Goal: Task Accomplishment & Management: Manage account settings

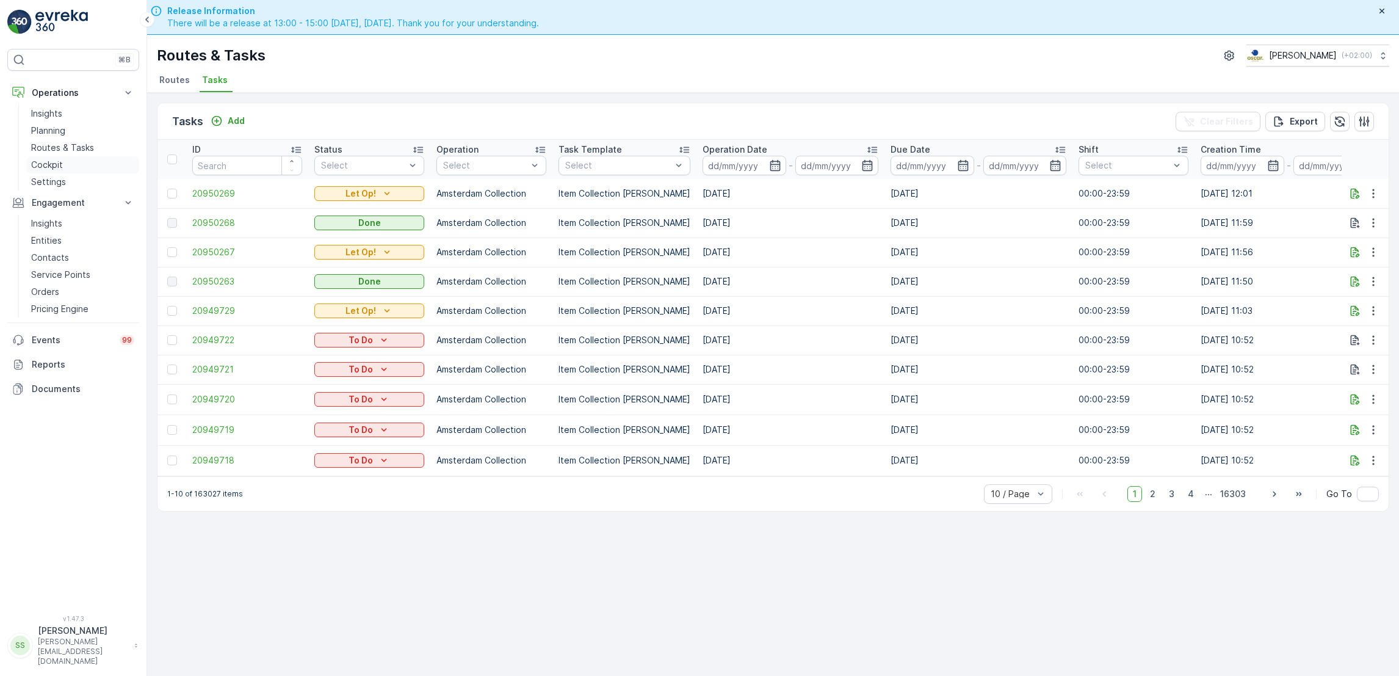
scroll to position [35, 0]
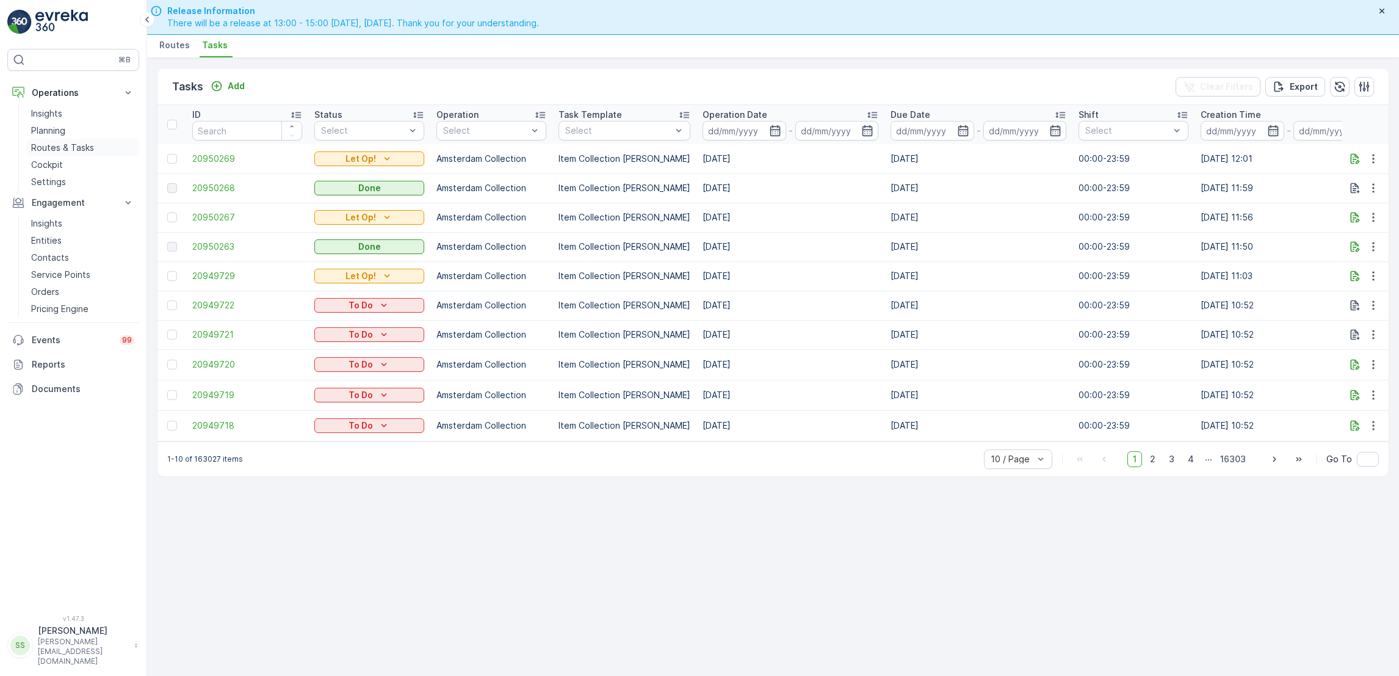
click at [70, 143] on p "Routes & Tasks" at bounding box center [62, 148] width 63 height 12
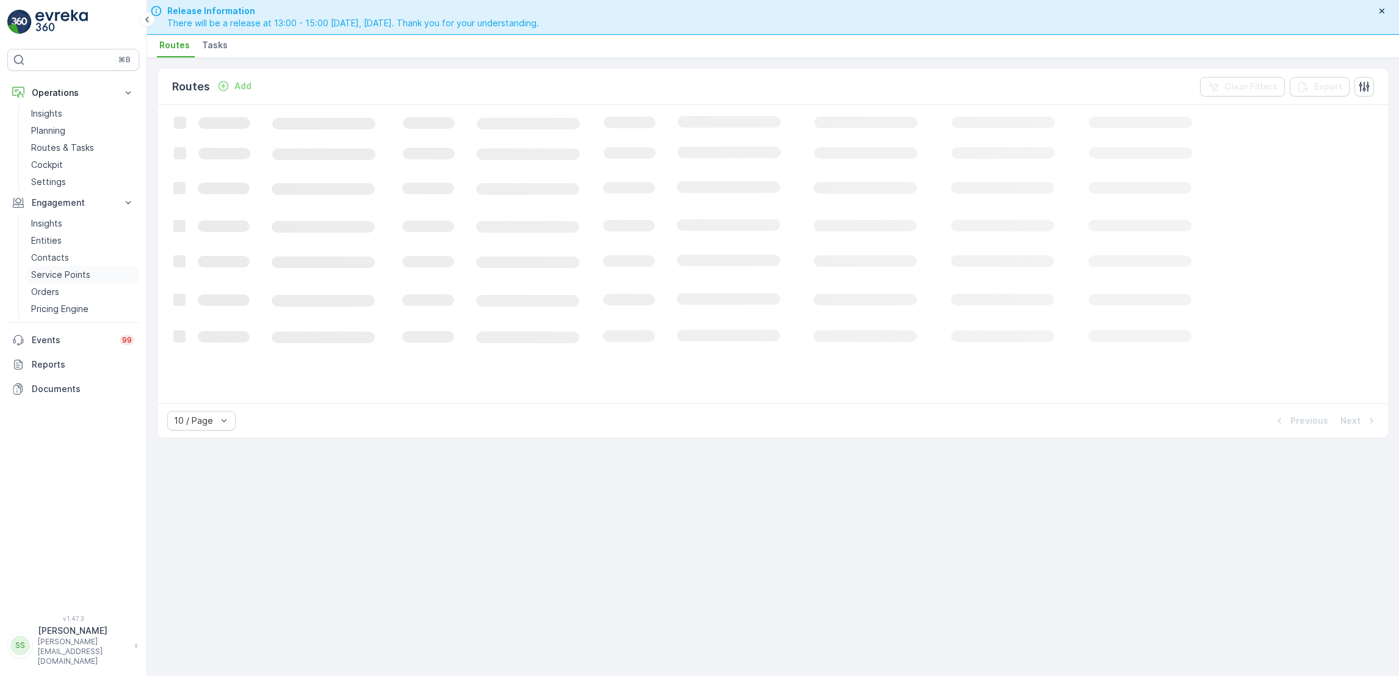
click at [52, 273] on p "Service Points" at bounding box center [60, 275] width 59 height 12
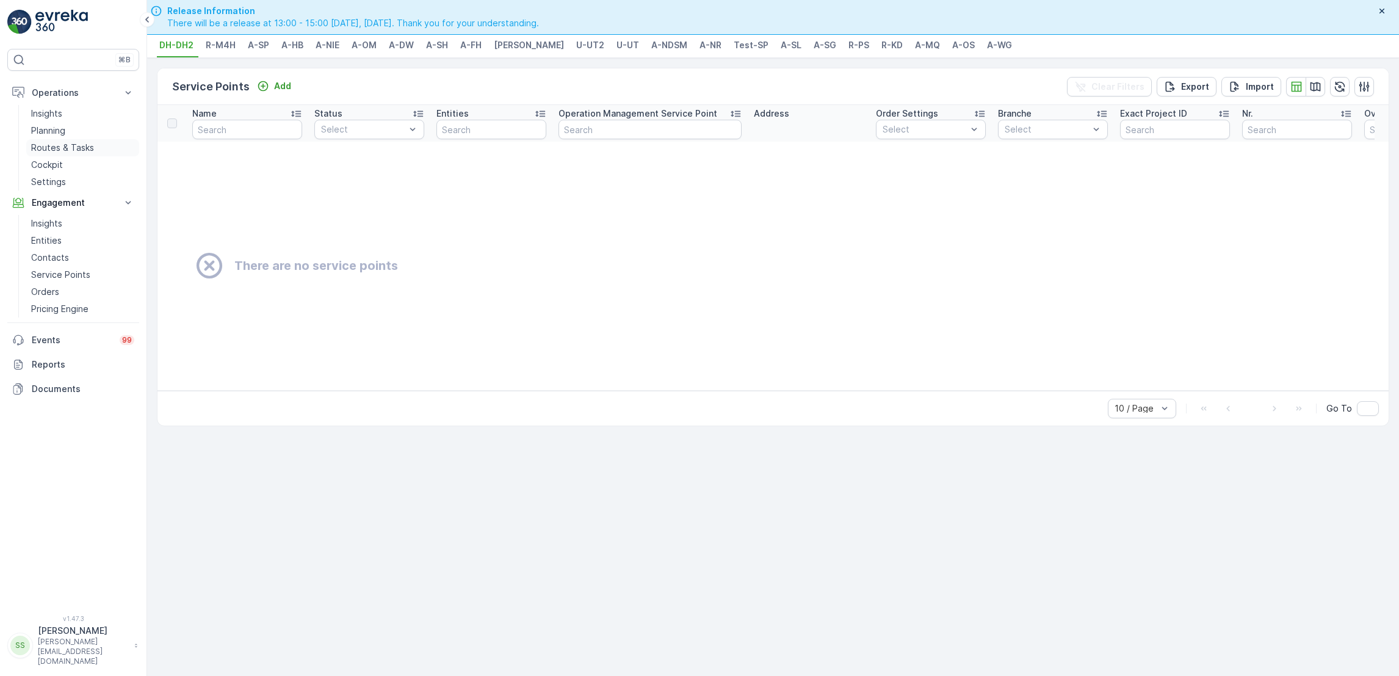
click at [57, 146] on p "Routes & Tasks" at bounding box center [62, 148] width 63 height 12
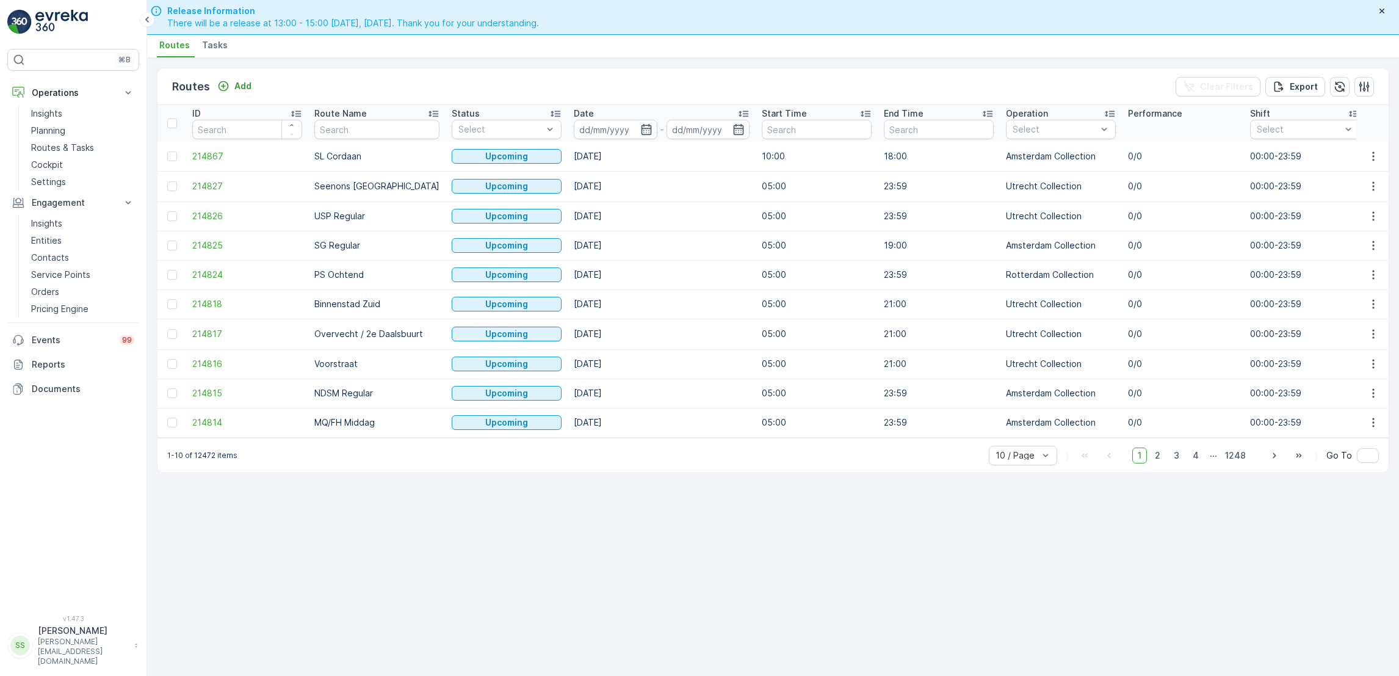
click at [208, 39] on span "Tasks" at bounding box center [215, 45] width 26 height 12
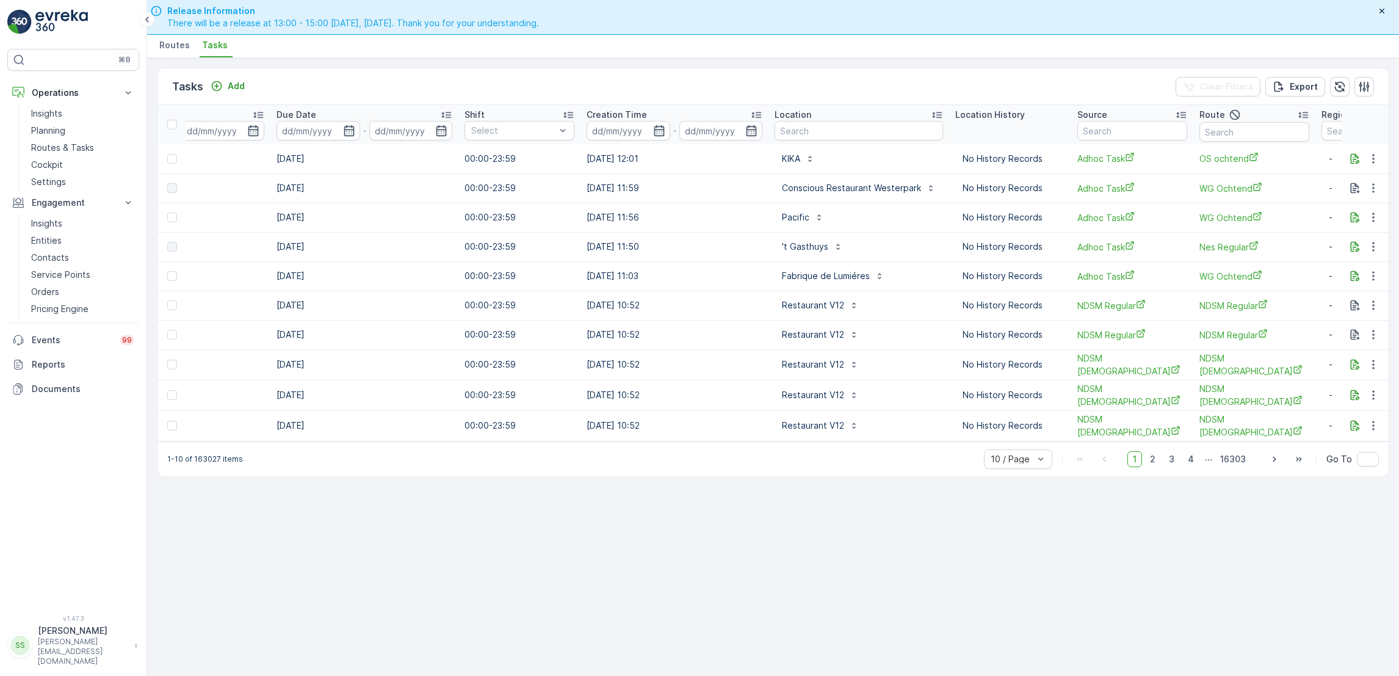
scroll to position [0, 698]
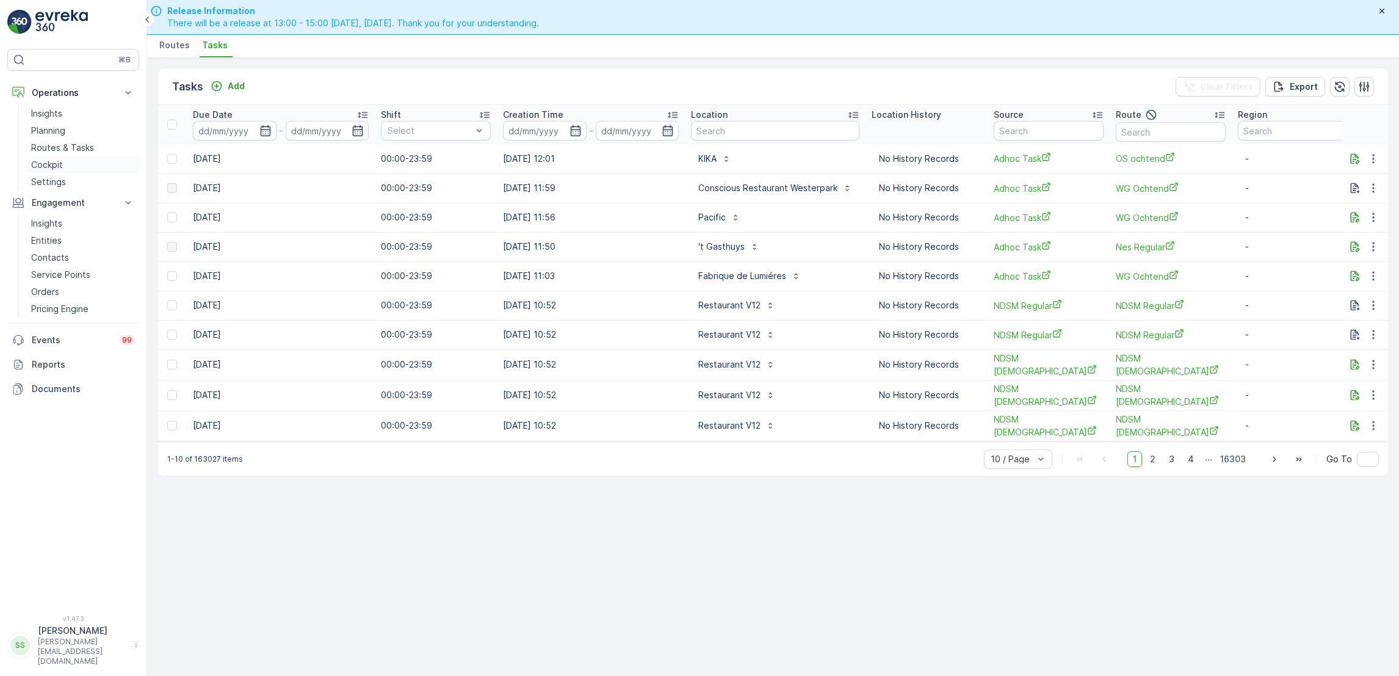
click at [80, 158] on link "Cockpit" at bounding box center [82, 164] width 113 height 17
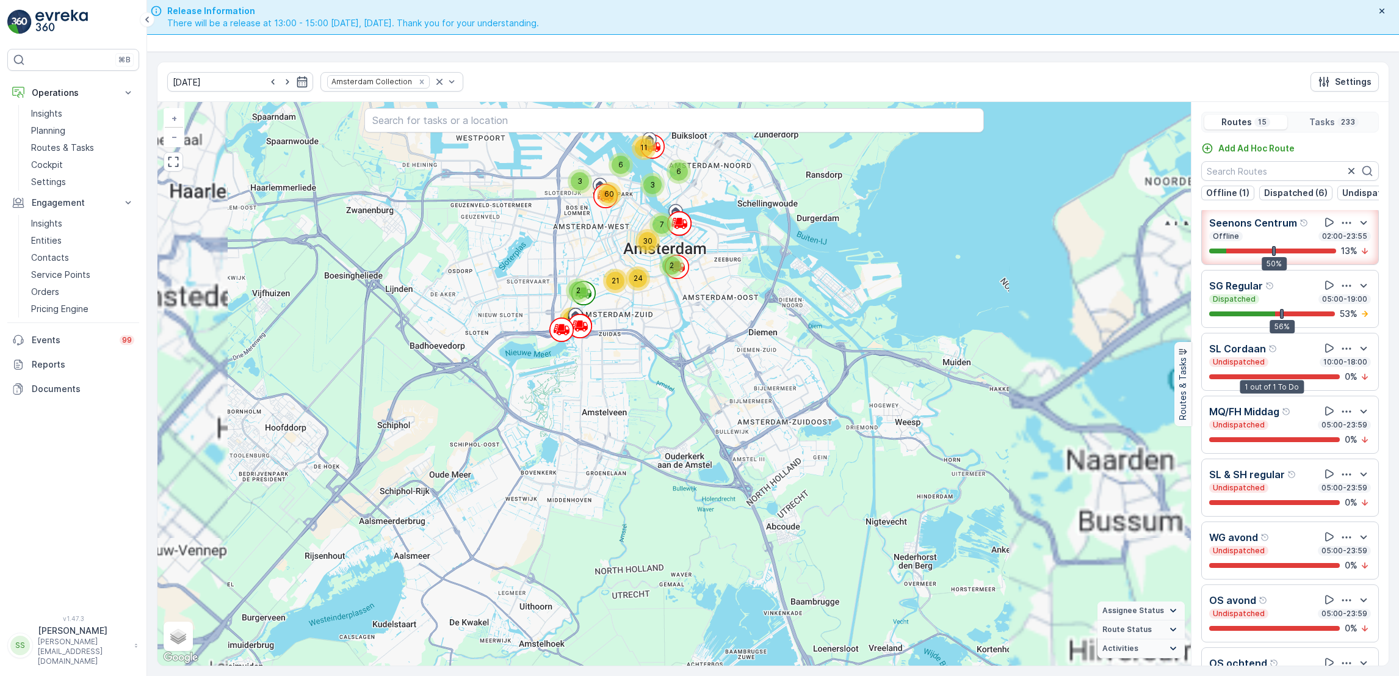
scroll to position [11, 0]
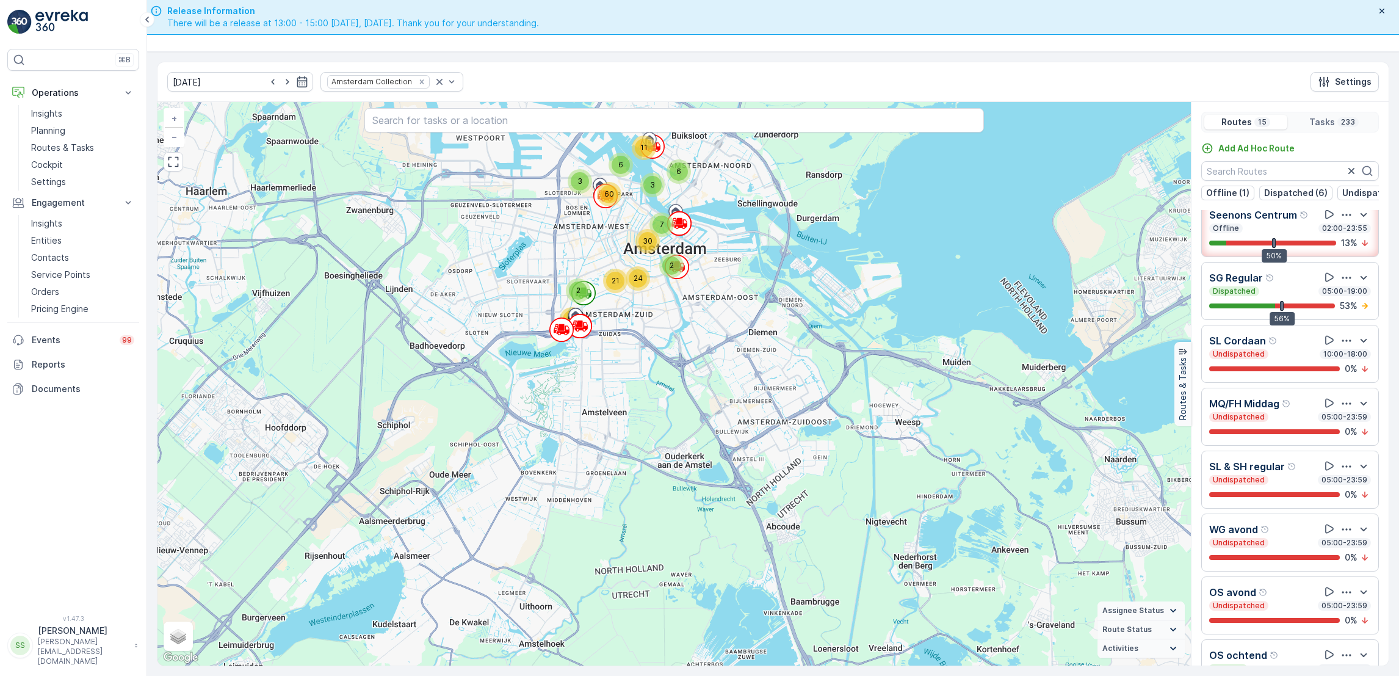
click at [1301, 296] on div "Dispatched 05:00-19:00" at bounding box center [1290, 291] width 162 height 10
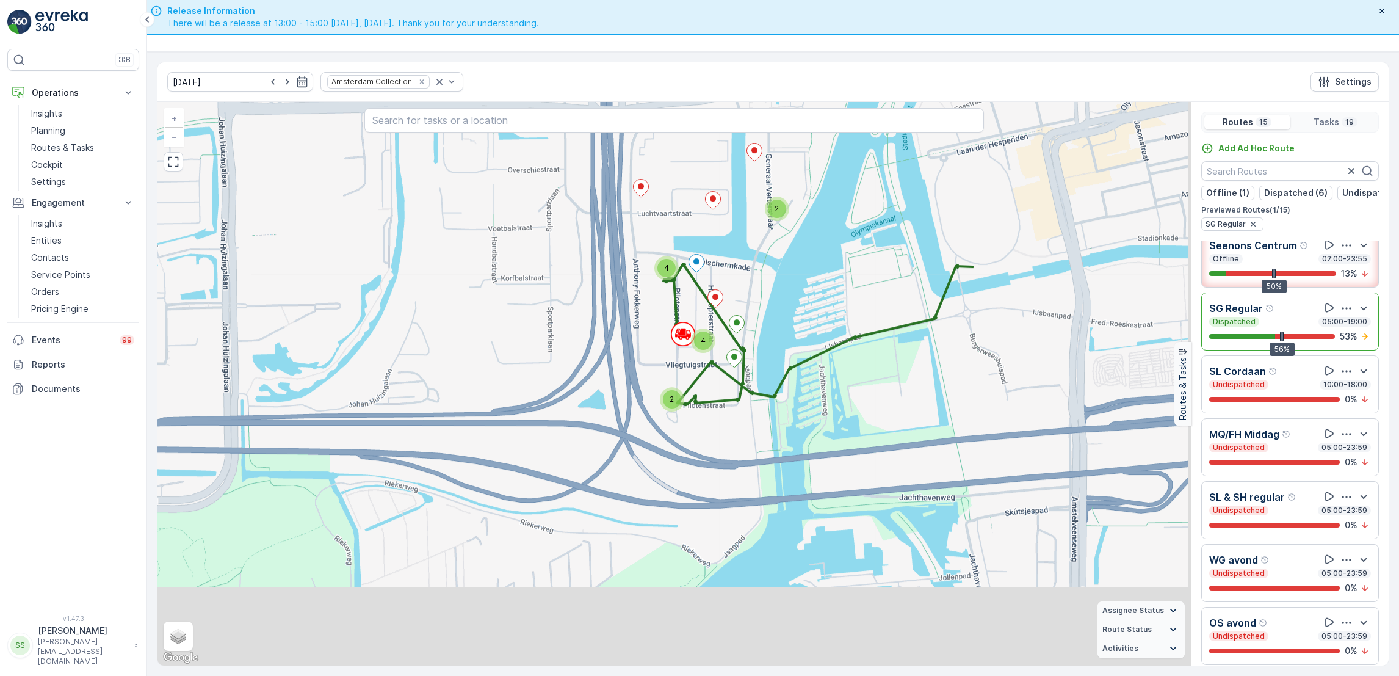
drag, startPoint x: 876, startPoint y: 449, endPoint x: 770, endPoint y: 313, distance: 172.8
click at [770, 313] on div "2 2 4 4 + − Satellite Roadmap Terrain Hybrid Leaflet Keyboard shortcuts Map Dat…" at bounding box center [673, 383] width 1033 height 563
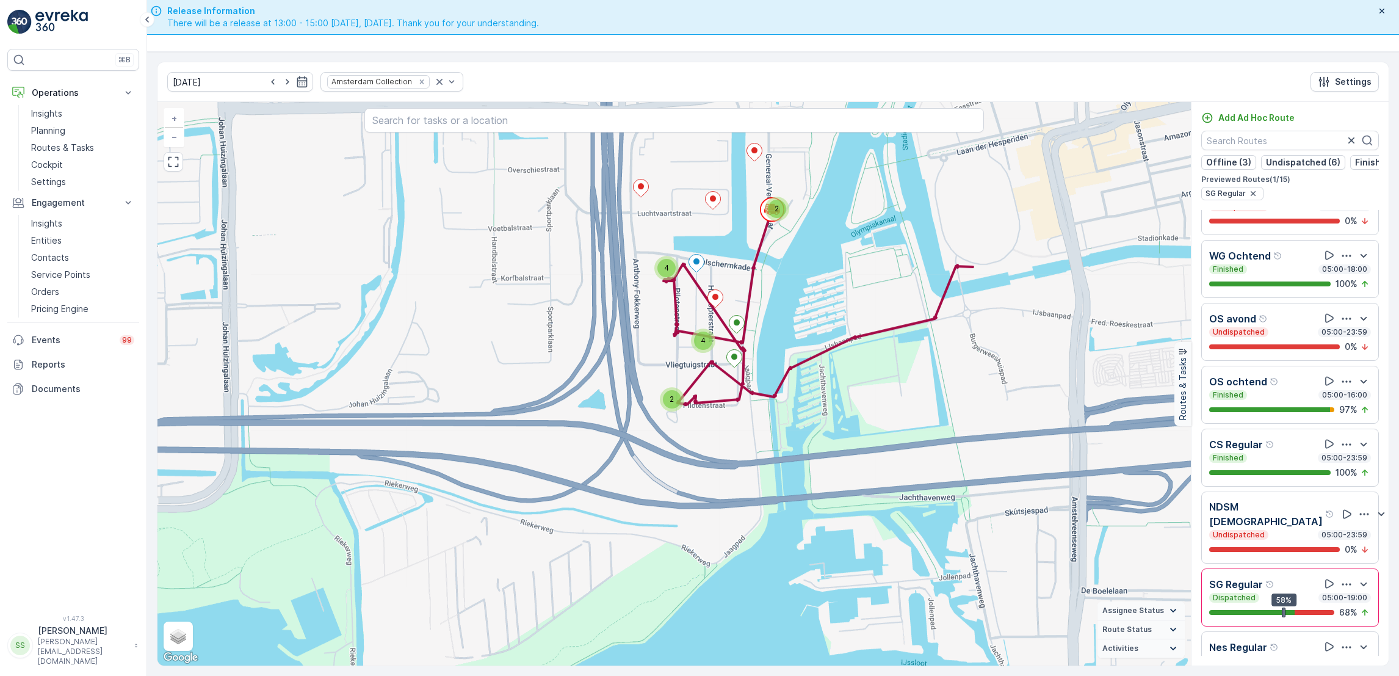
scroll to position [222, 0]
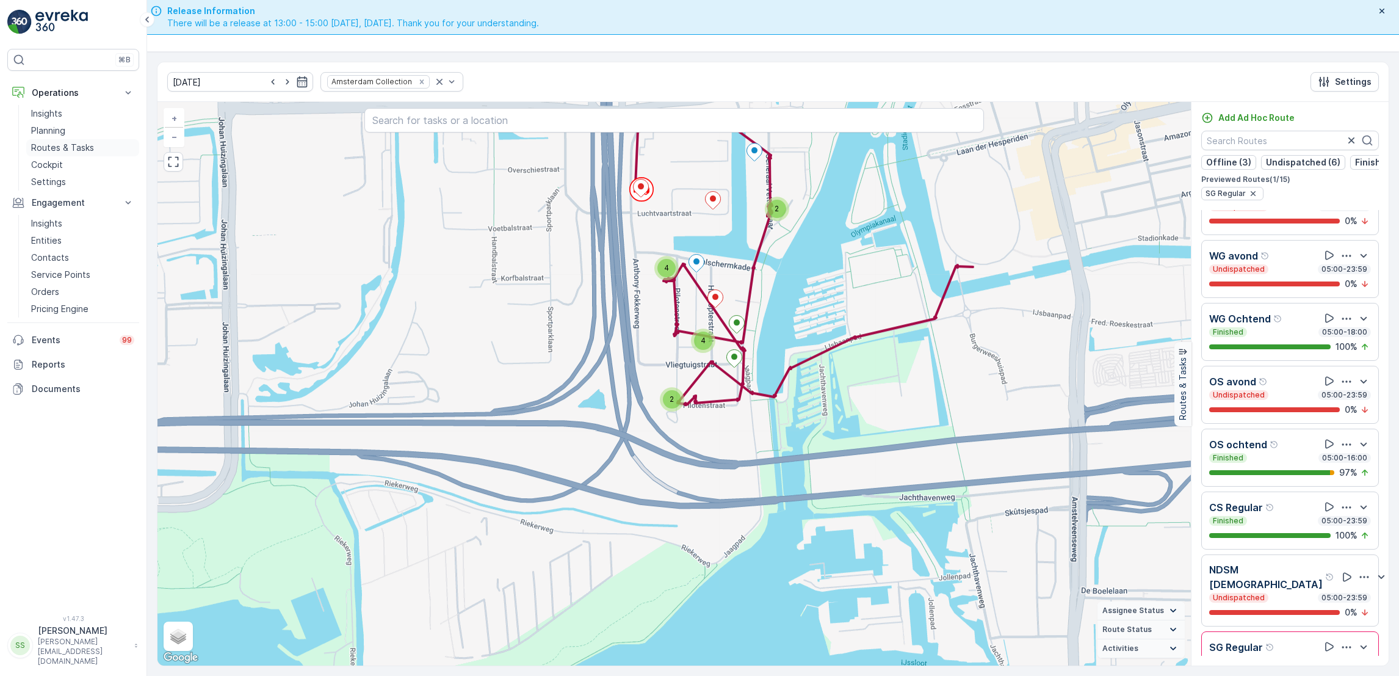
click at [57, 145] on p "Routes & Tasks" at bounding box center [62, 148] width 63 height 12
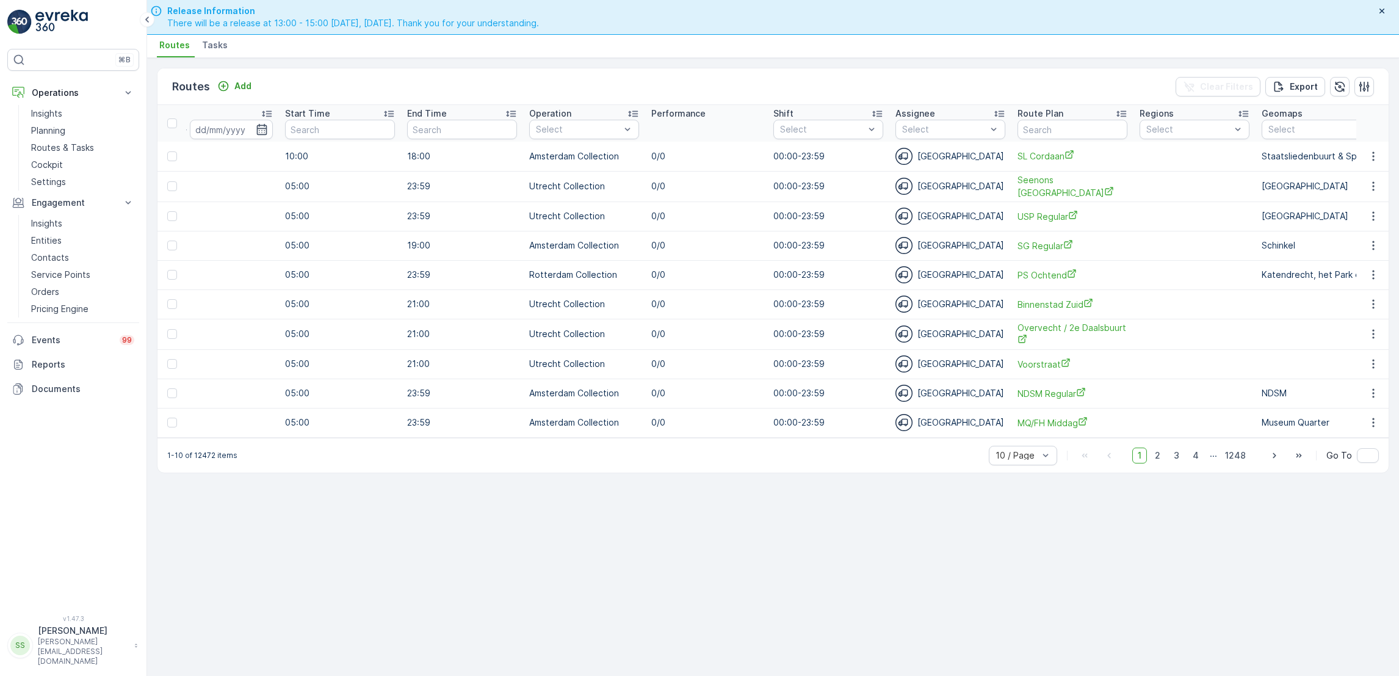
scroll to position [0, 494]
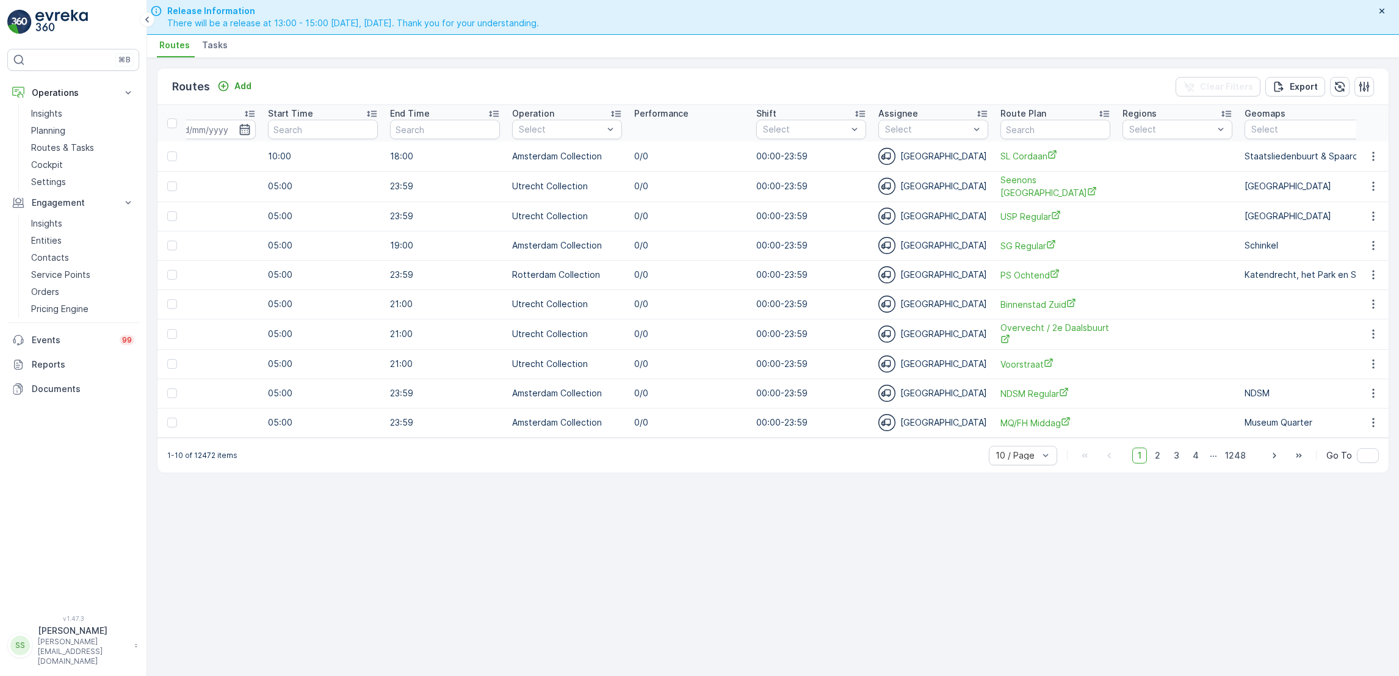
click at [222, 48] on span "Tasks" at bounding box center [215, 45] width 26 height 12
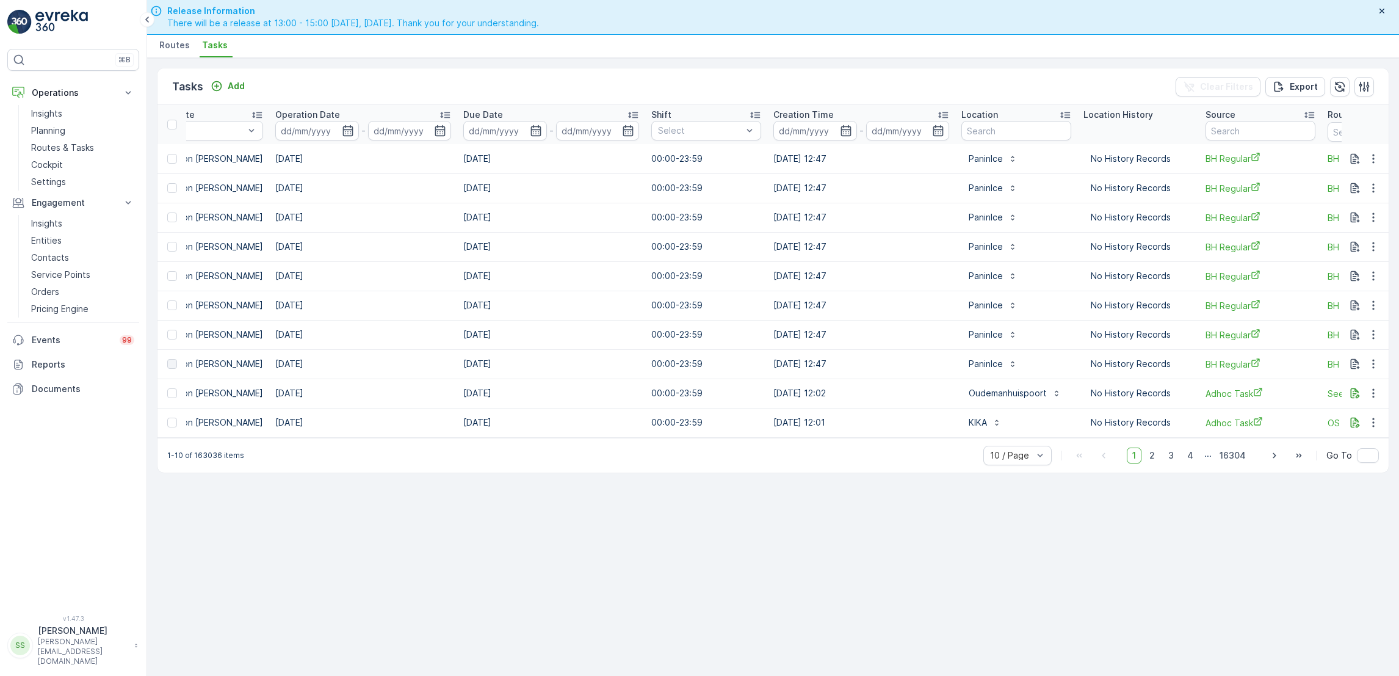
scroll to position [0, 428]
click at [995, 131] on input "text" at bounding box center [1016, 131] width 110 height 20
type input "ekko"
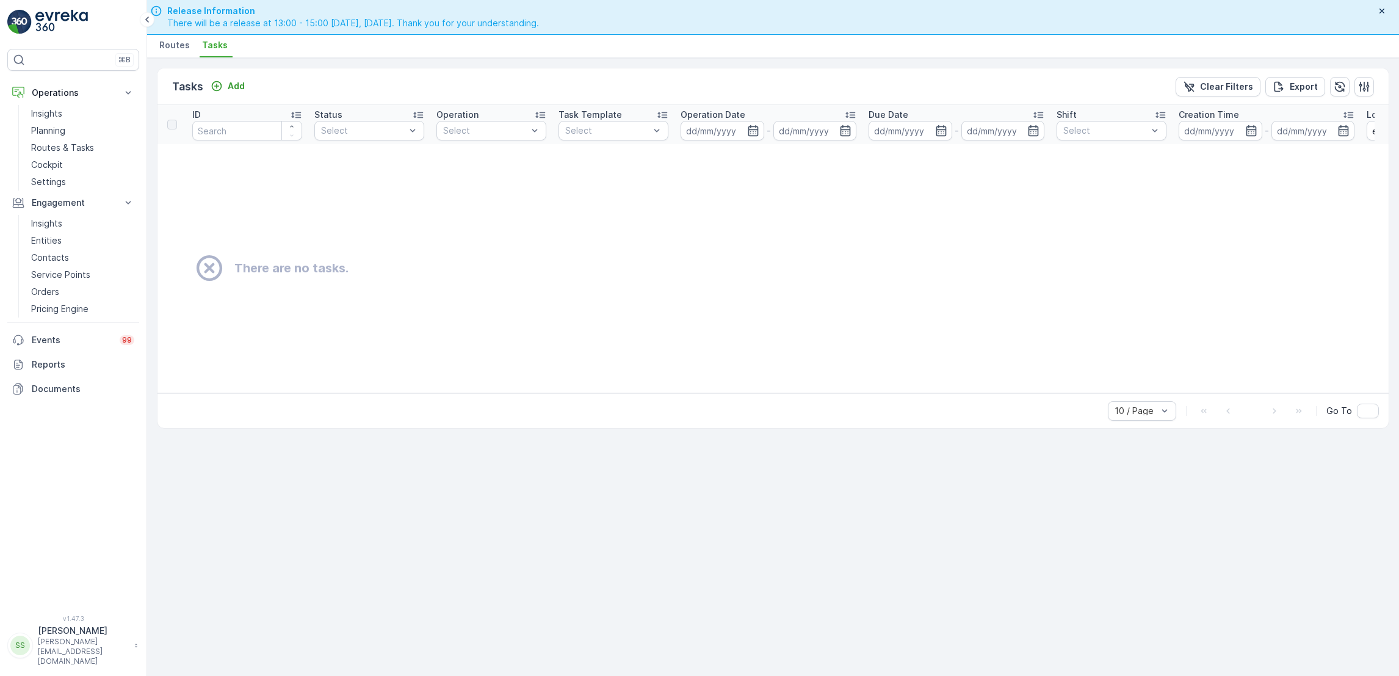
scroll to position [0, 596]
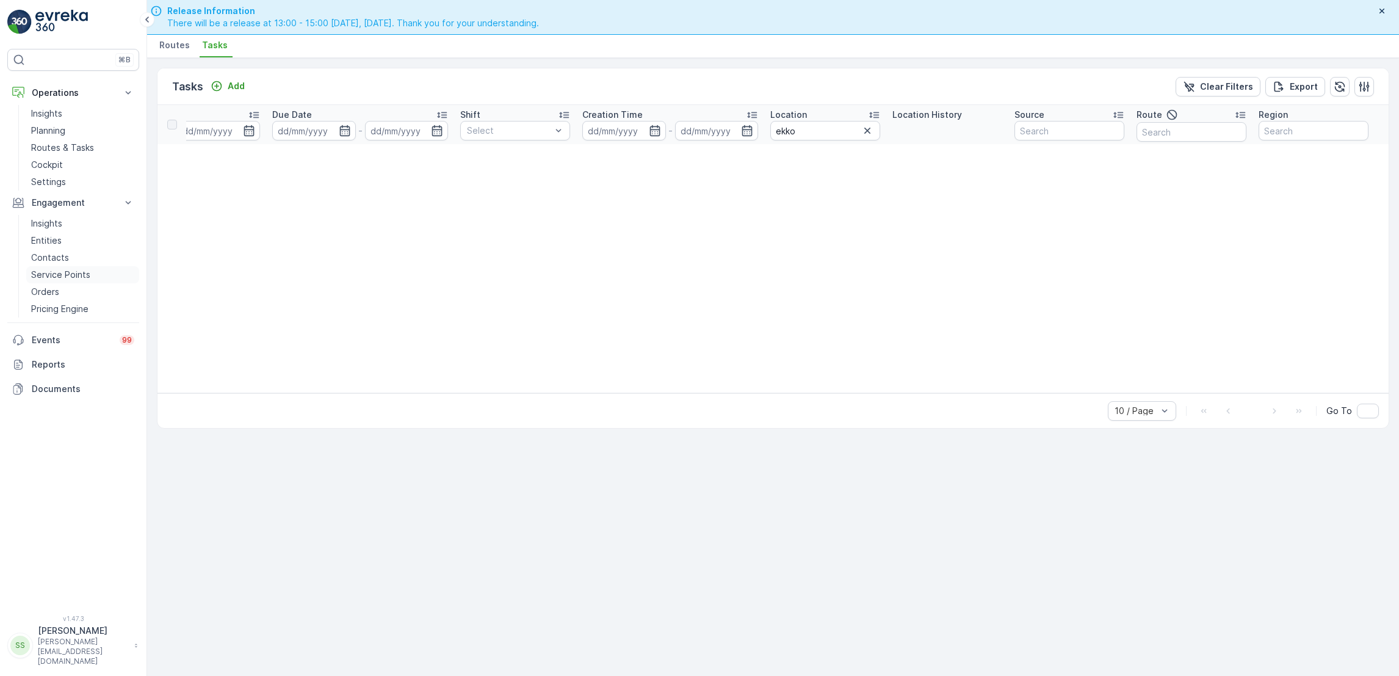
click at [90, 274] on link "Service Points" at bounding box center [82, 274] width 113 height 17
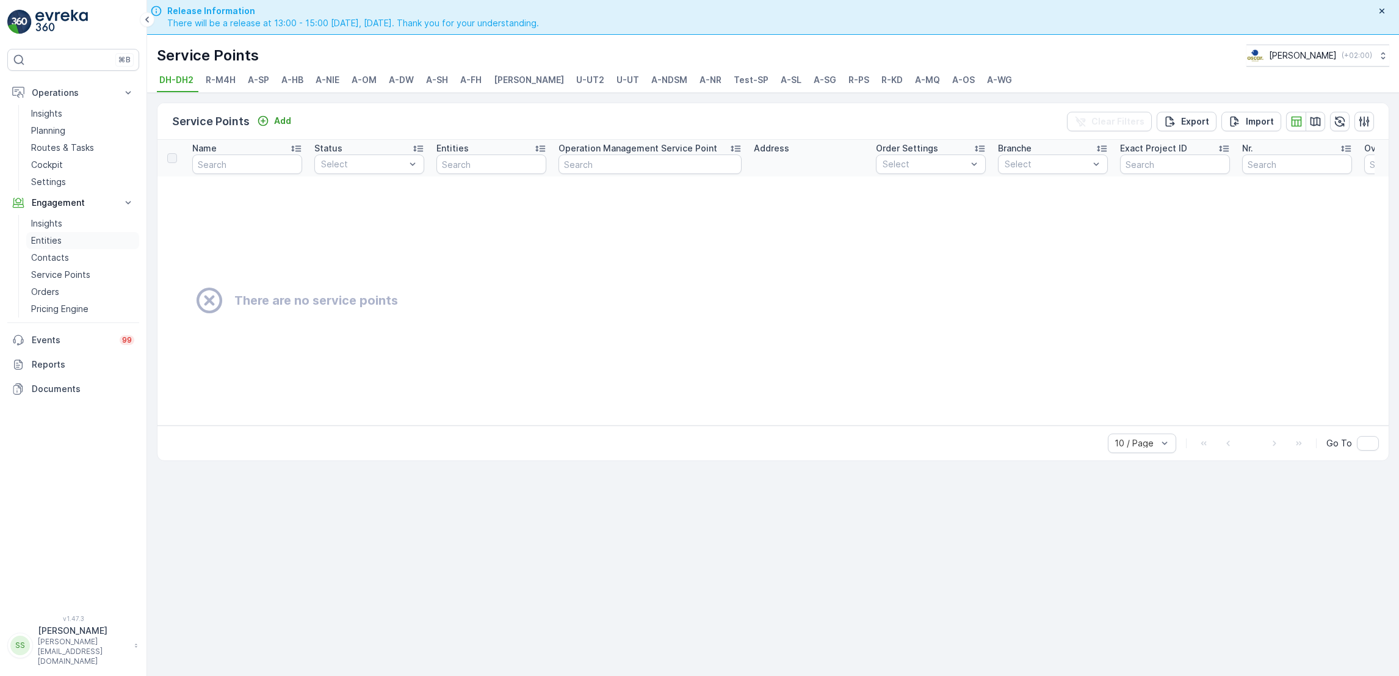
click at [53, 240] on p "Entities" at bounding box center [46, 240] width 31 height 12
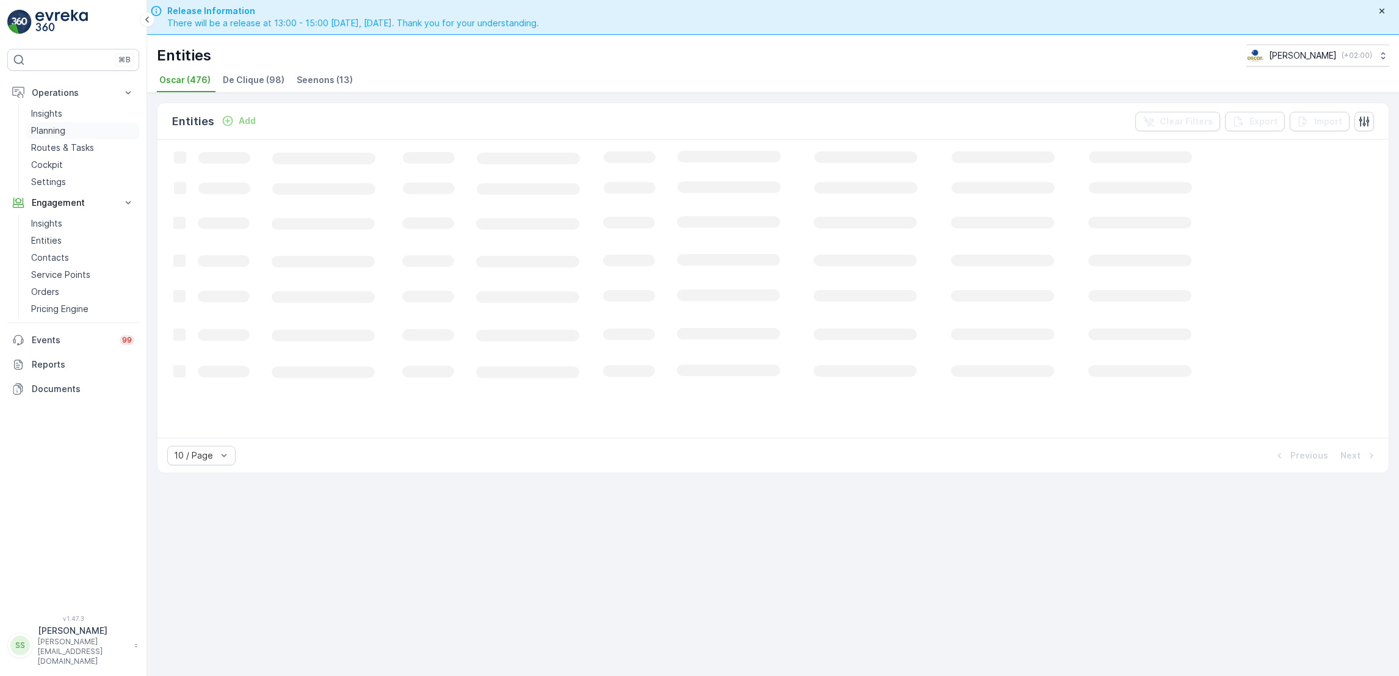
click at [54, 133] on p "Planning" at bounding box center [48, 131] width 34 height 12
click at [259, 82] on span "Task Plans" at bounding box center [246, 80] width 46 height 12
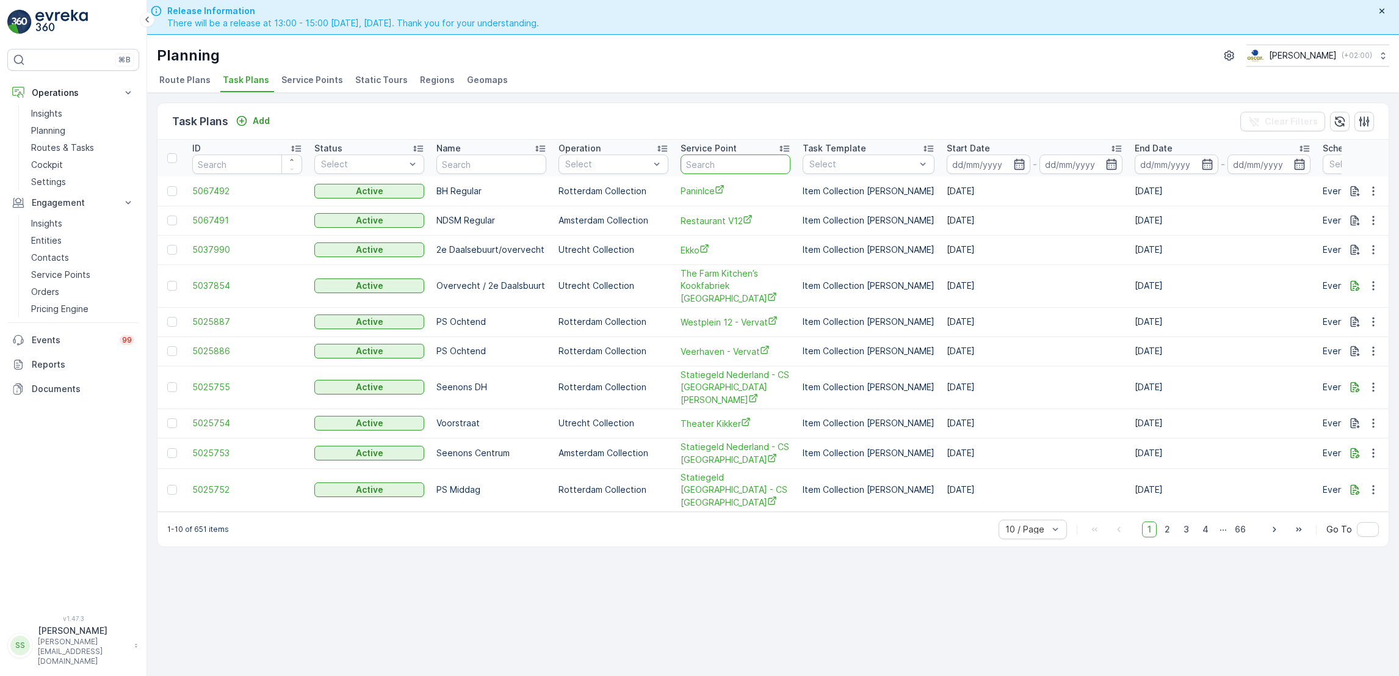
click at [697, 164] on input "text" at bounding box center [736, 164] width 110 height 20
type input "ekko"
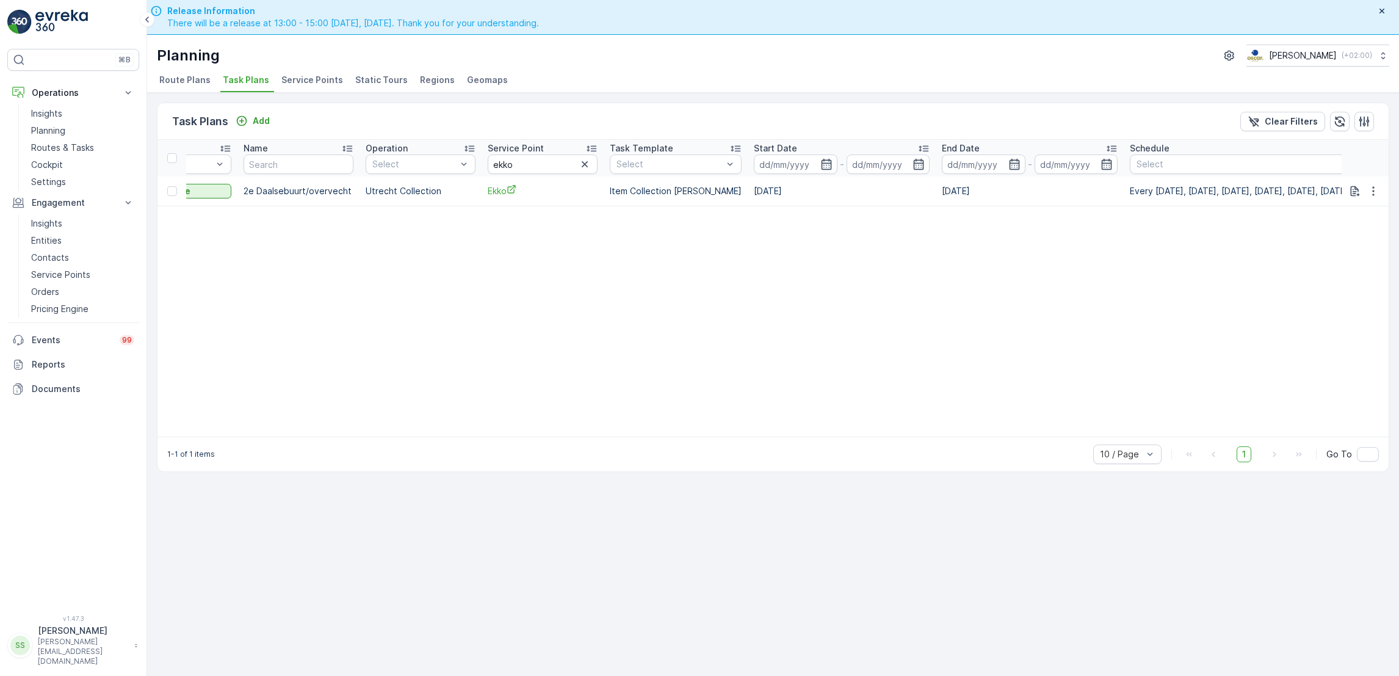
scroll to position [0, 194]
drag, startPoint x: 748, startPoint y: 190, endPoint x: 800, endPoint y: 191, distance: 51.3
click at [800, 191] on td "[DATE]" at bounding box center [841, 190] width 188 height 29
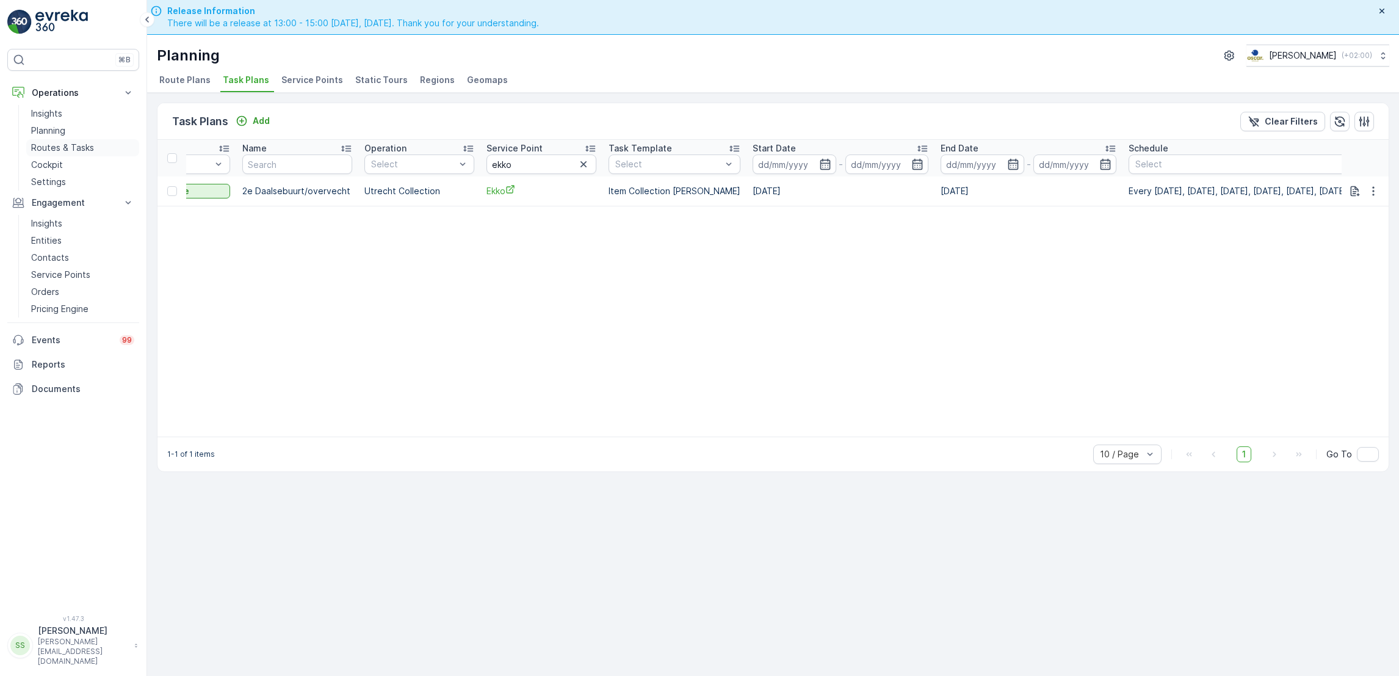
click at [87, 147] on p "Routes & Tasks" at bounding box center [62, 148] width 63 height 12
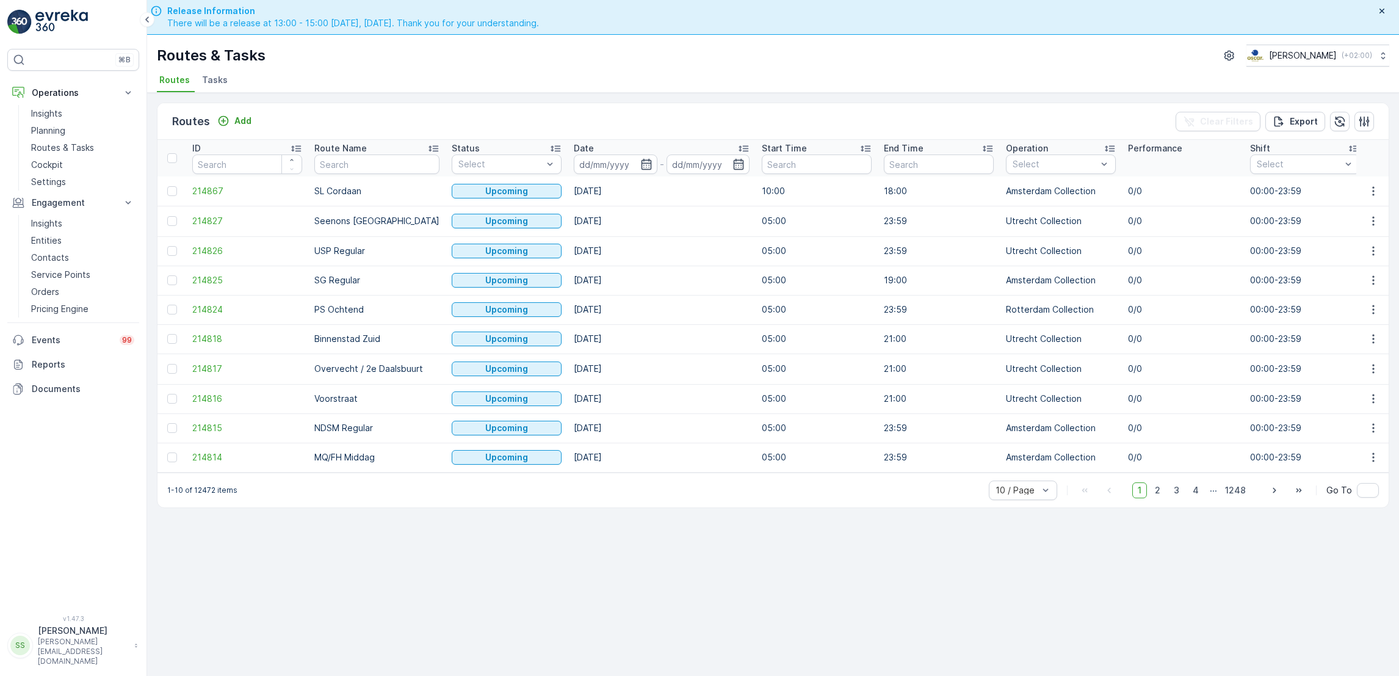
click at [226, 81] on li "Tasks" at bounding box center [216, 81] width 33 height 21
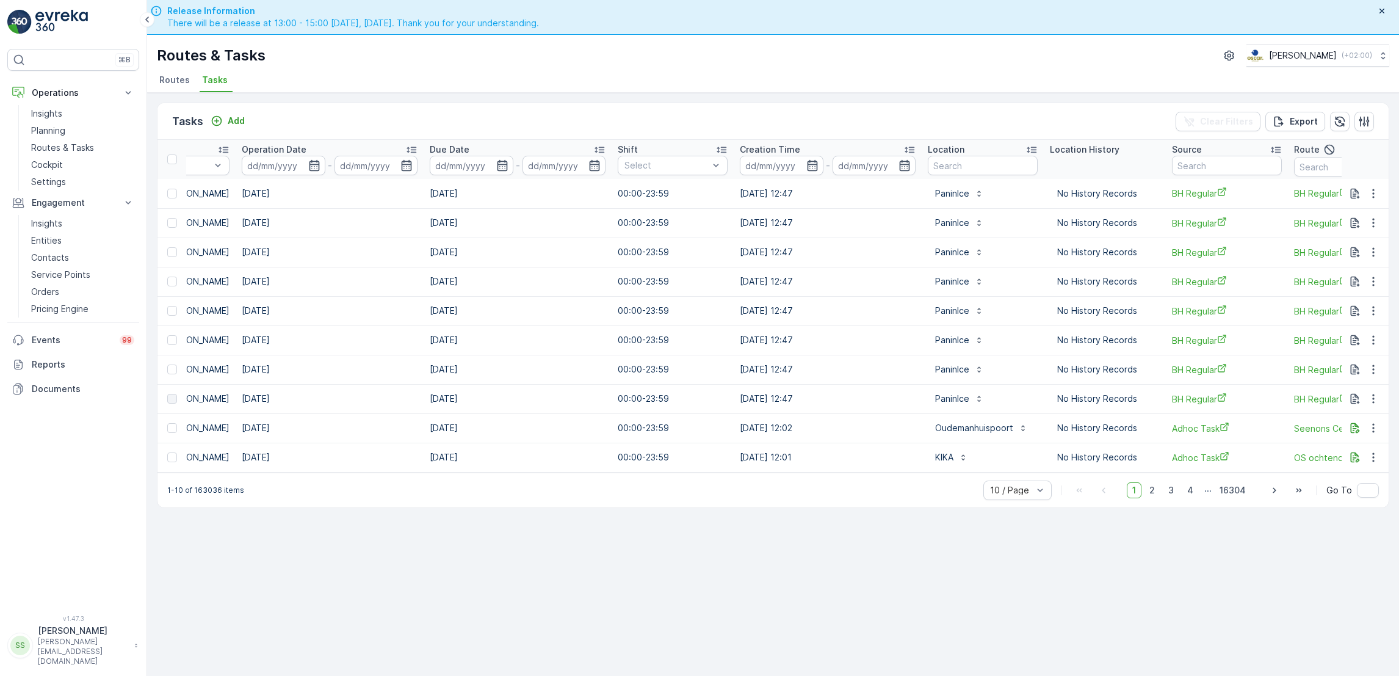
scroll to position [0, 642]
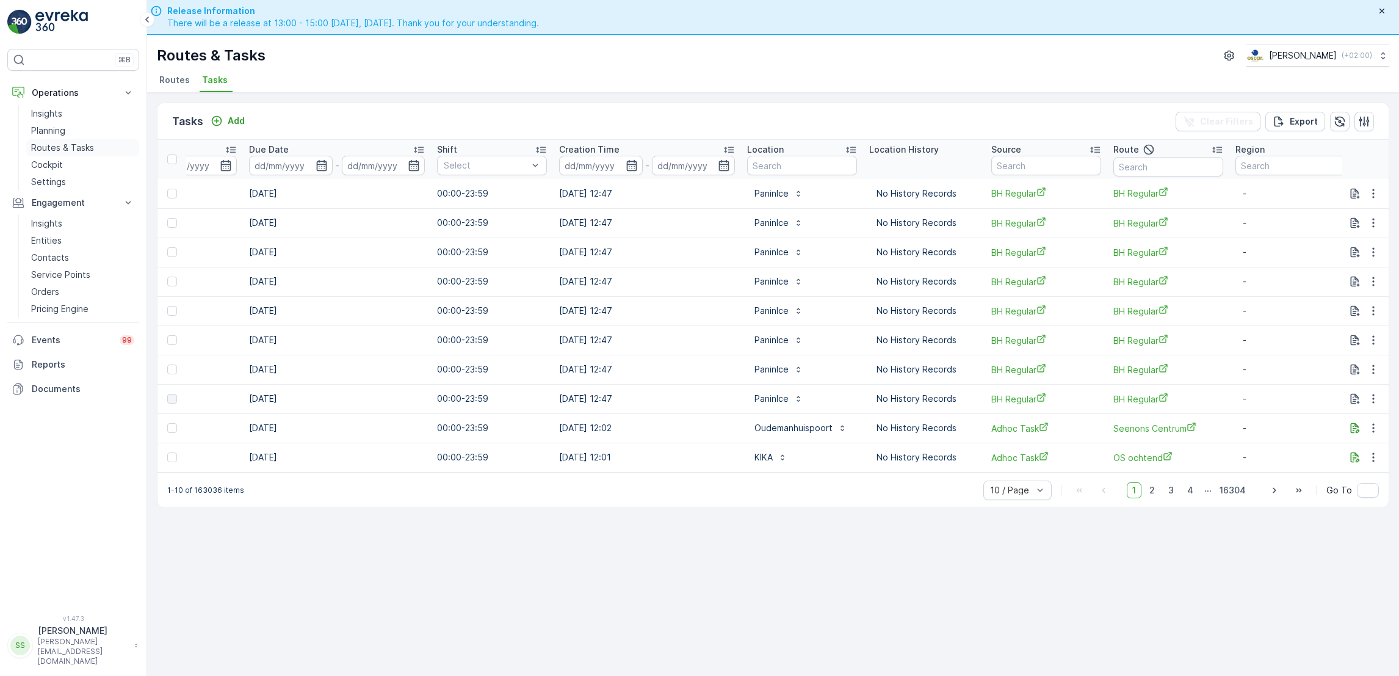
click at [85, 147] on p "Routes & Tasks" at bounding box center [62, 148] width 63 height 12
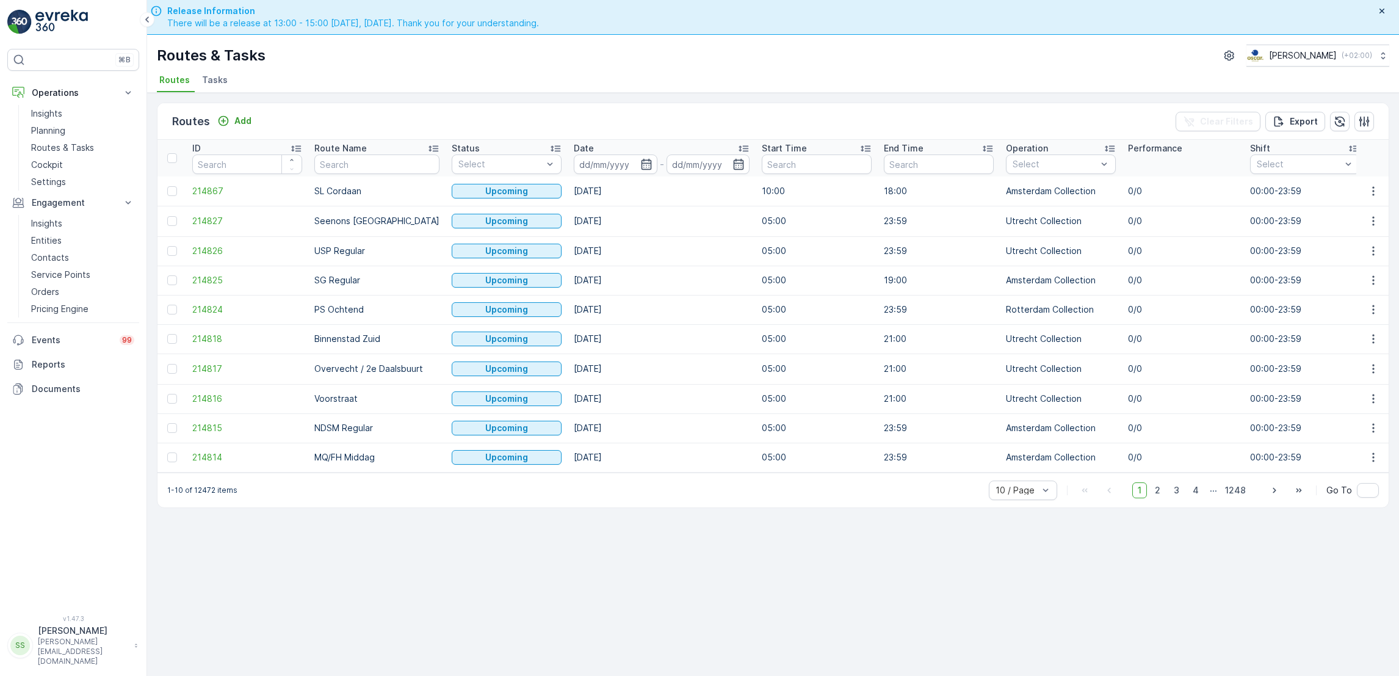
click at [213, 70] on div "Routes & Tasks [PERSON_NAME] ( +02:00 ) Routes Tasks" at bounding box center [773, 64] width 1252 height 58
click at [214, 73] on li "Tasks" at bounding box center [216, 81] width 33 height 21
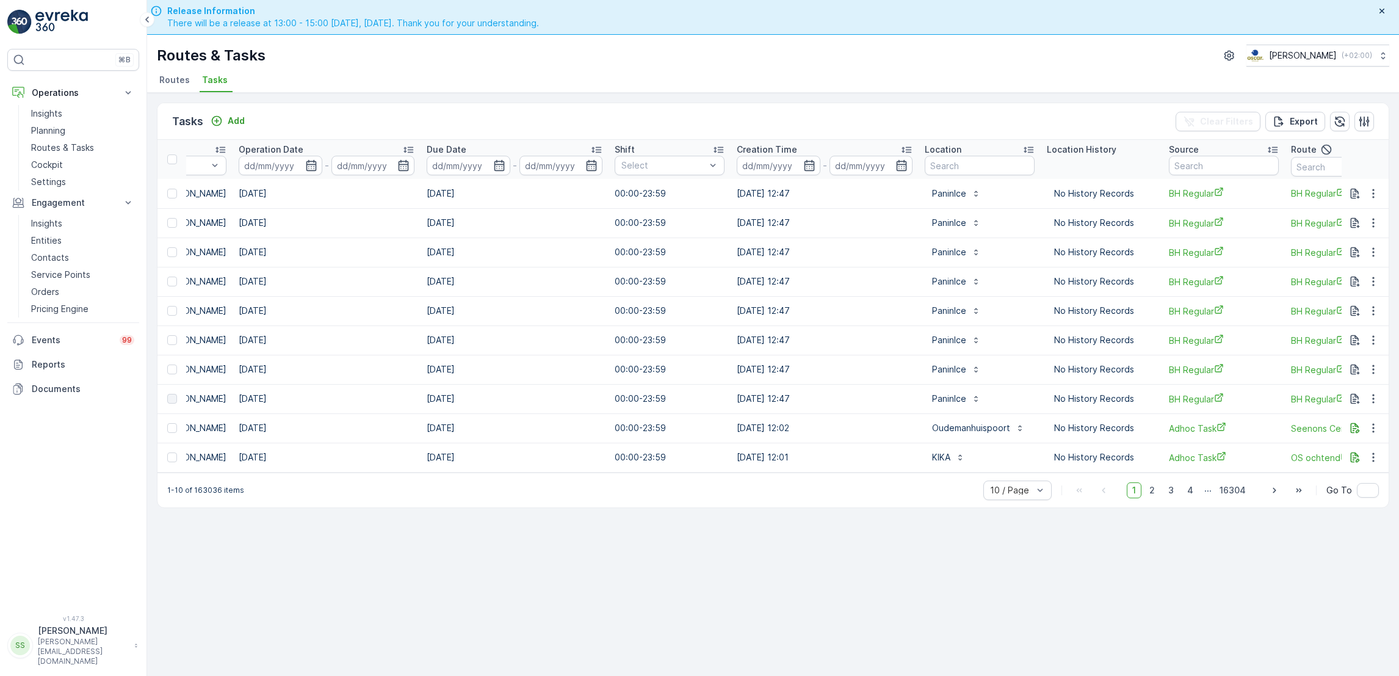
scroll to position [0, 468]
click at [950, 170] on input "text" at bounding box center [976, 166] width 110 height 20
type input "wijnimpo"
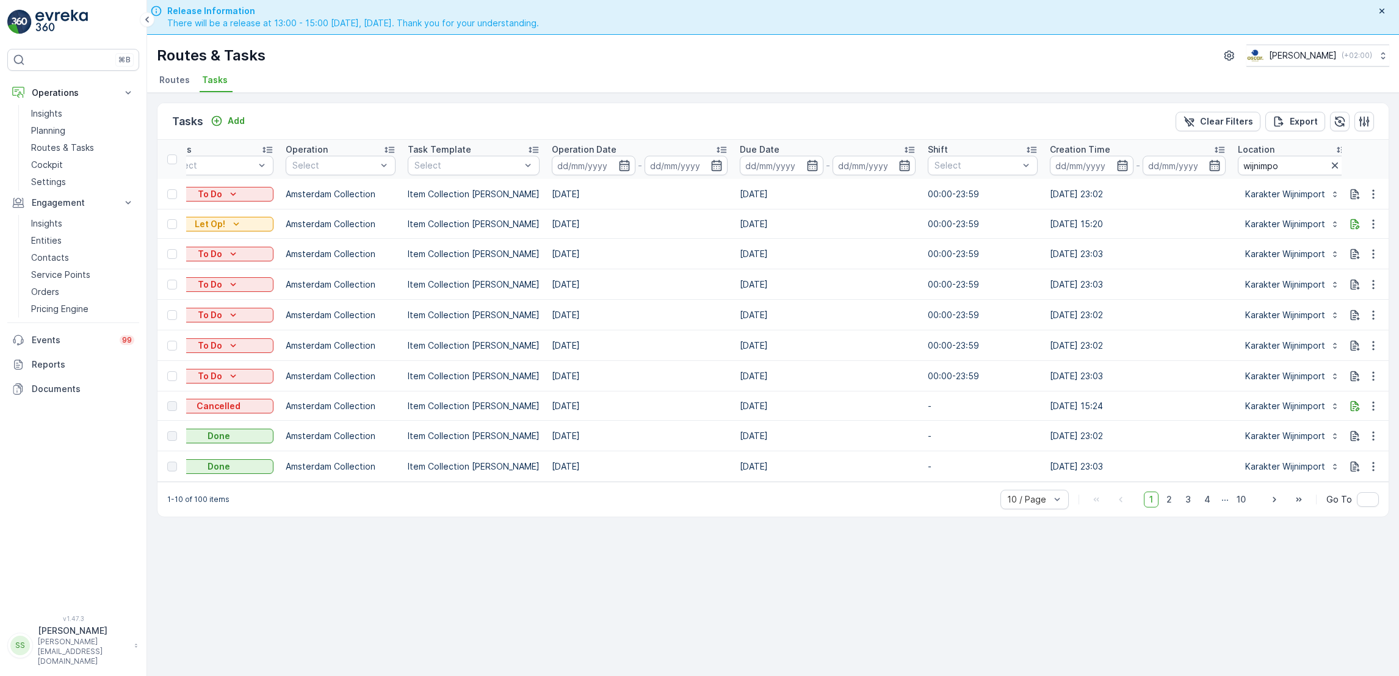
scroll to position [0, 150]
click at [613, 172] on input at bounding box center [595, 166] width 84 height 20
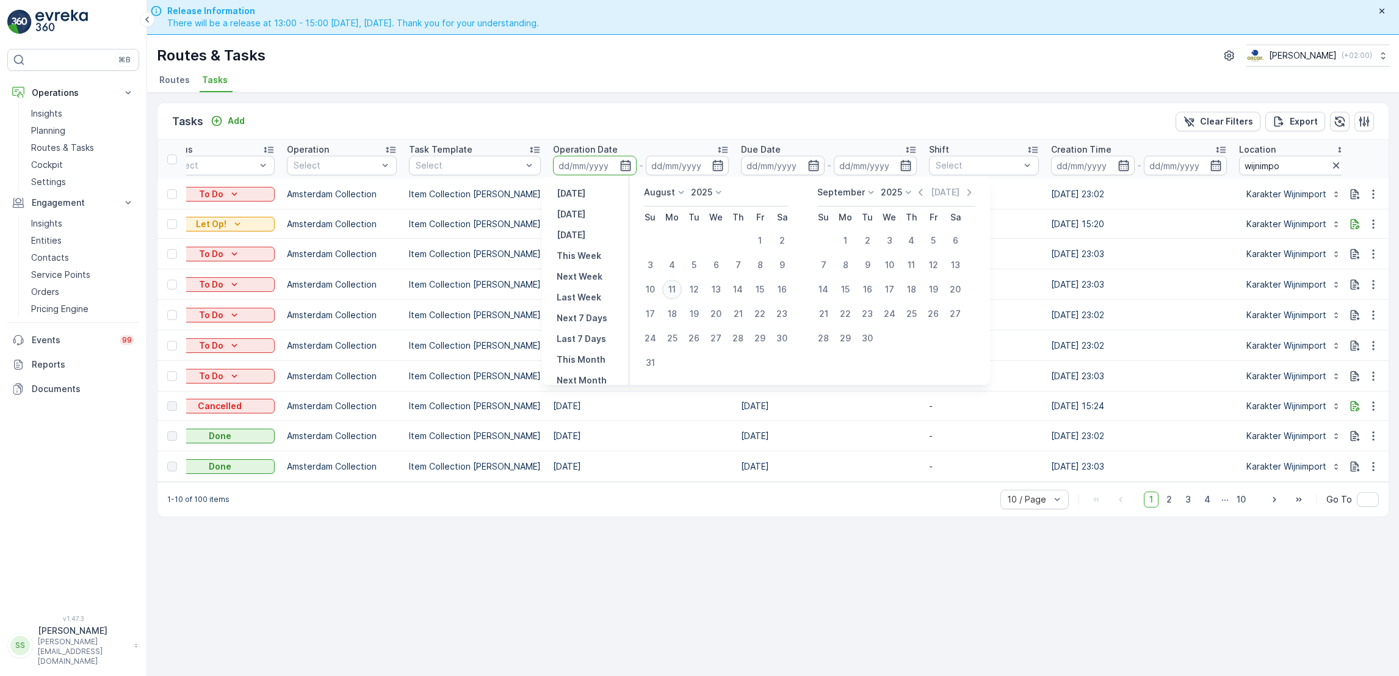
click at [671, 292] on div "11" at bounding box center [672, 290] width 20 height 20
type input "[DATE]"
click at [671, 292] on div "11" at bounding box center [672, 290] width 20 height 20
type input "[DATE]"
click at [671, 292] on td "[DATE]" at bounding box center [641, 284] width 188 height 31
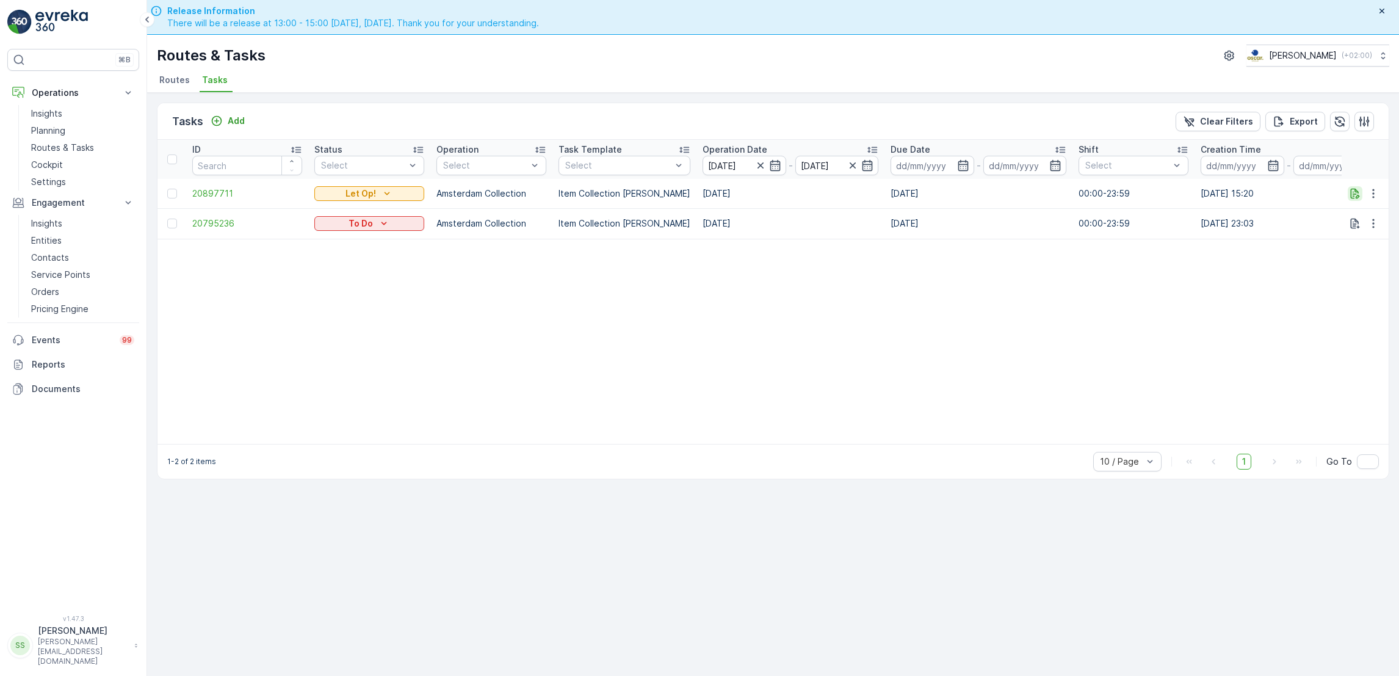
click at [1350, 188] on icon "button" at bounding box center [1355, 193] width 12 height 12
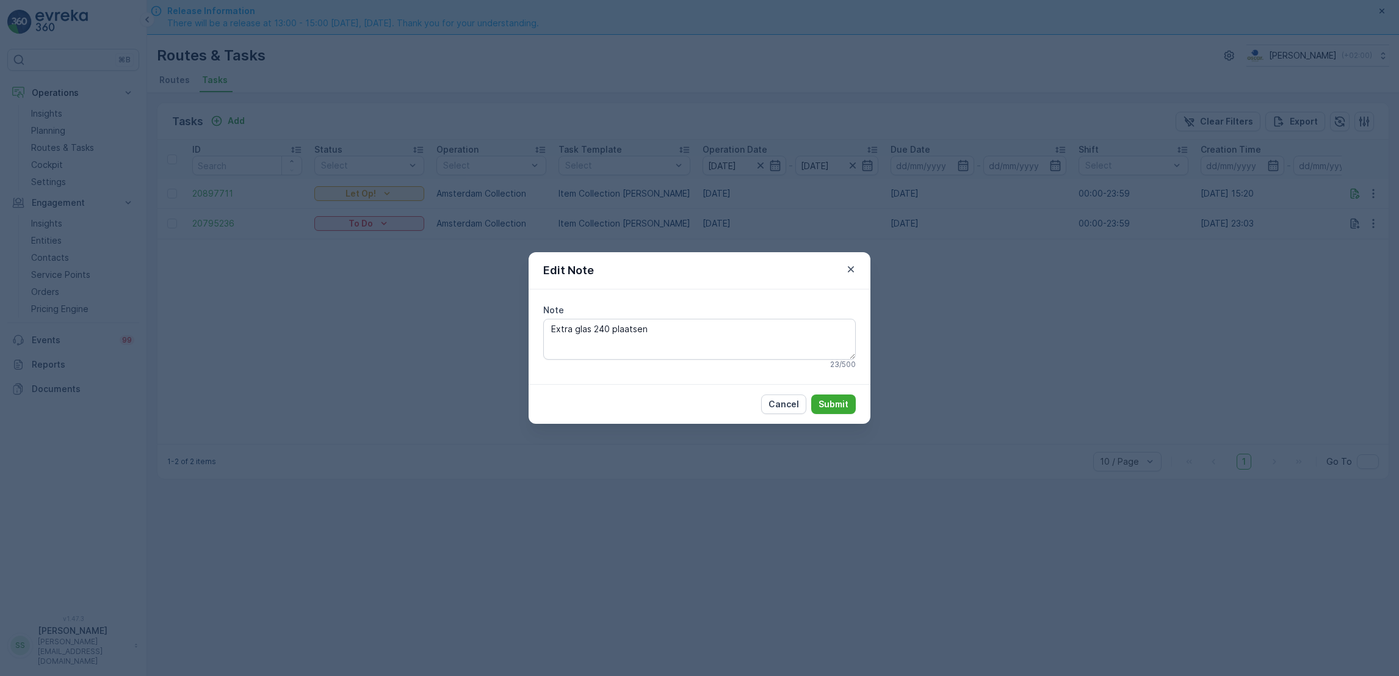
drag, startPoint x: 699, startPoint y: 329, endPoint x: 410, endPoint y: 300, distance: 290.7
click at [410, 300] on div "Edit Note Note Extra glas 240 plaatsen 23 / 500 Cancel Submit" at bounding box center [699, 338] width 1399 height 676
click at [851, 269] on icon "button" at bounding box center [851, 269] width 6 height 6
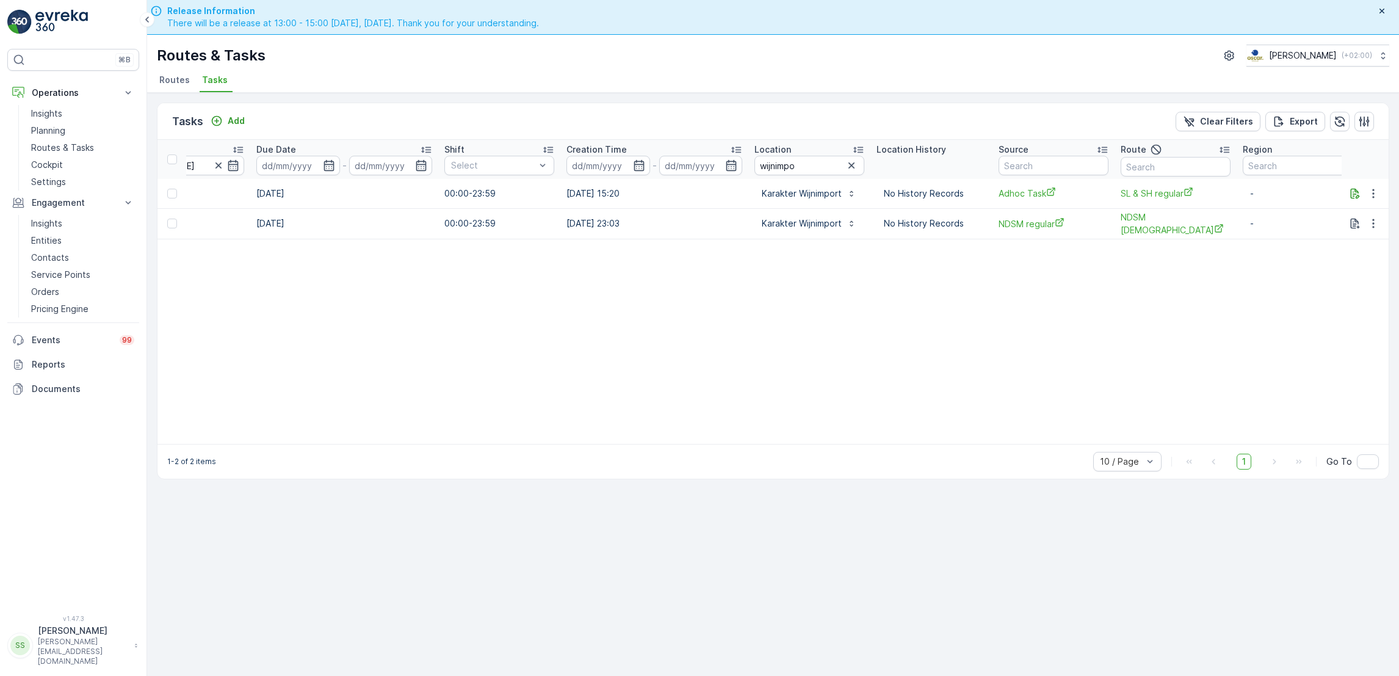
scroll to position [0, 642]
click at [219, 117] on icon "Add" at bounding box center [217, 121] width 10 height 10
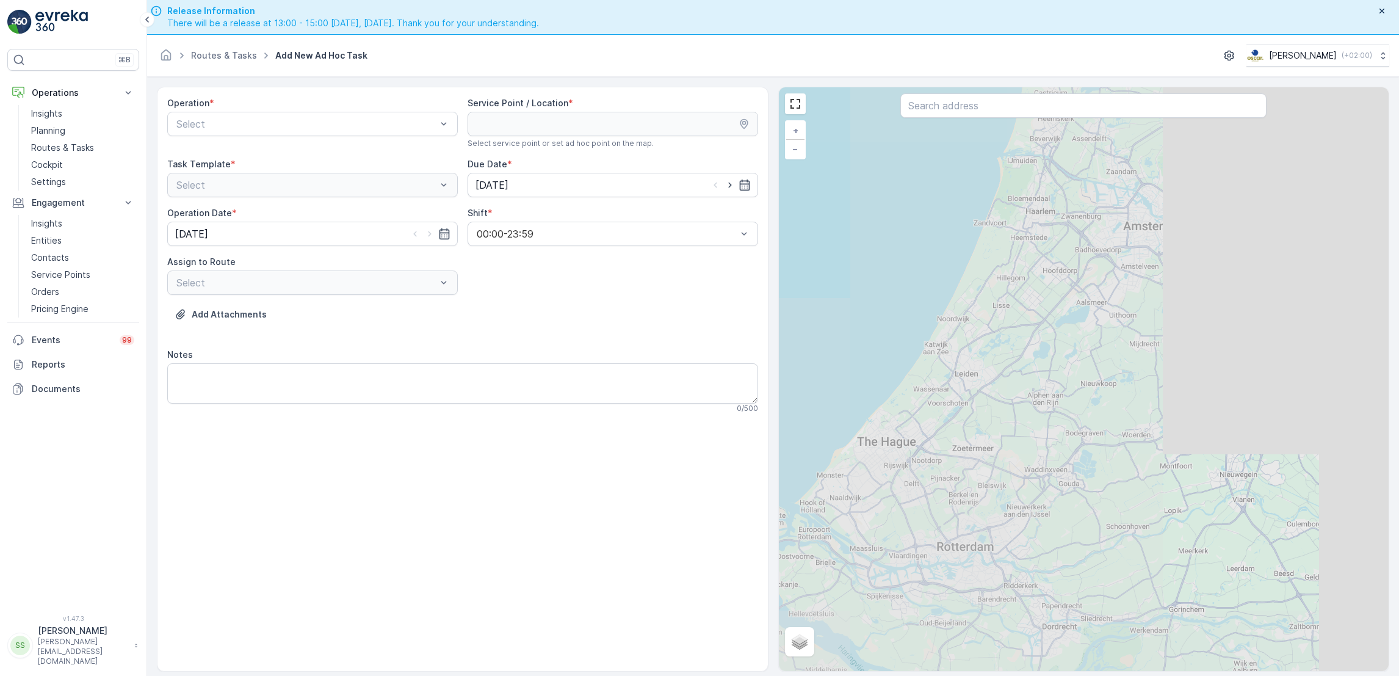
click at [369, 186] on div "Select" at bounding box center [312, 185] width 291 height 24
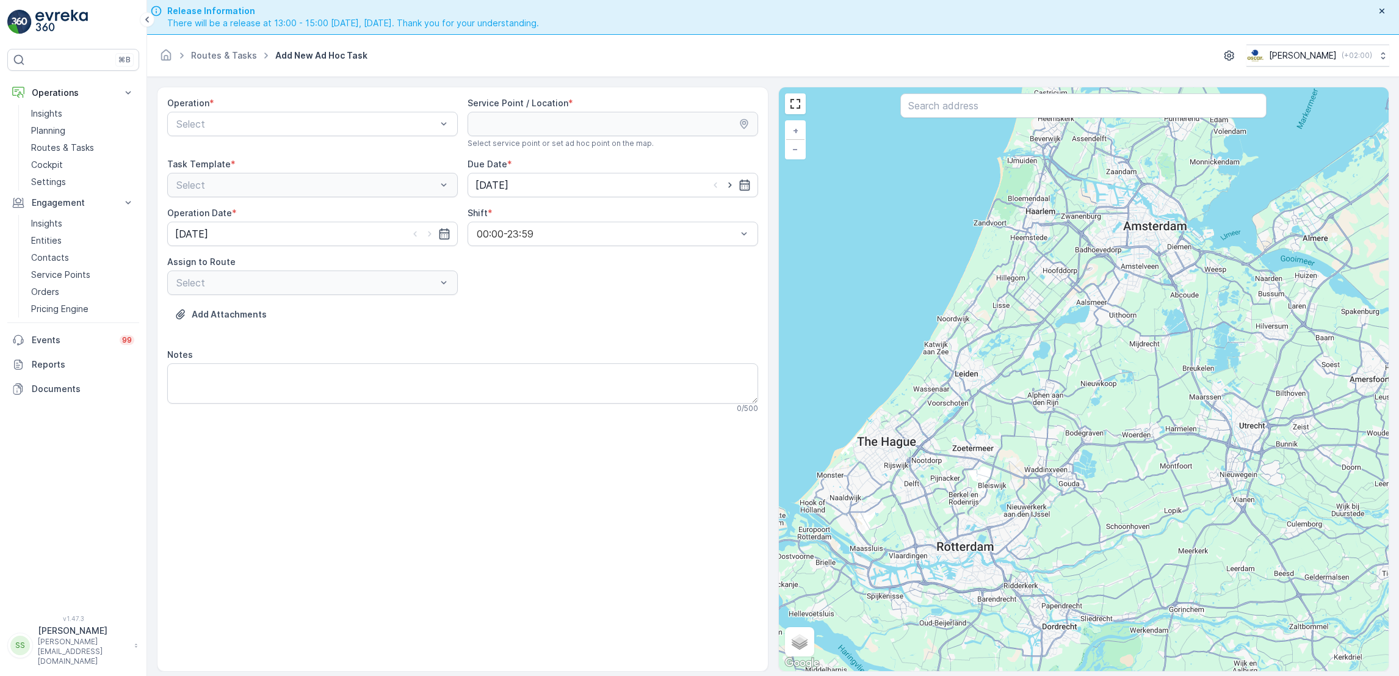
click at [416, 190] on div "Select" at bounding box center [312, 185] width 291 height 24
click at [333, 162] on div "Amsterdam Collection" at bounding box center [312, 153] width 291 height 21
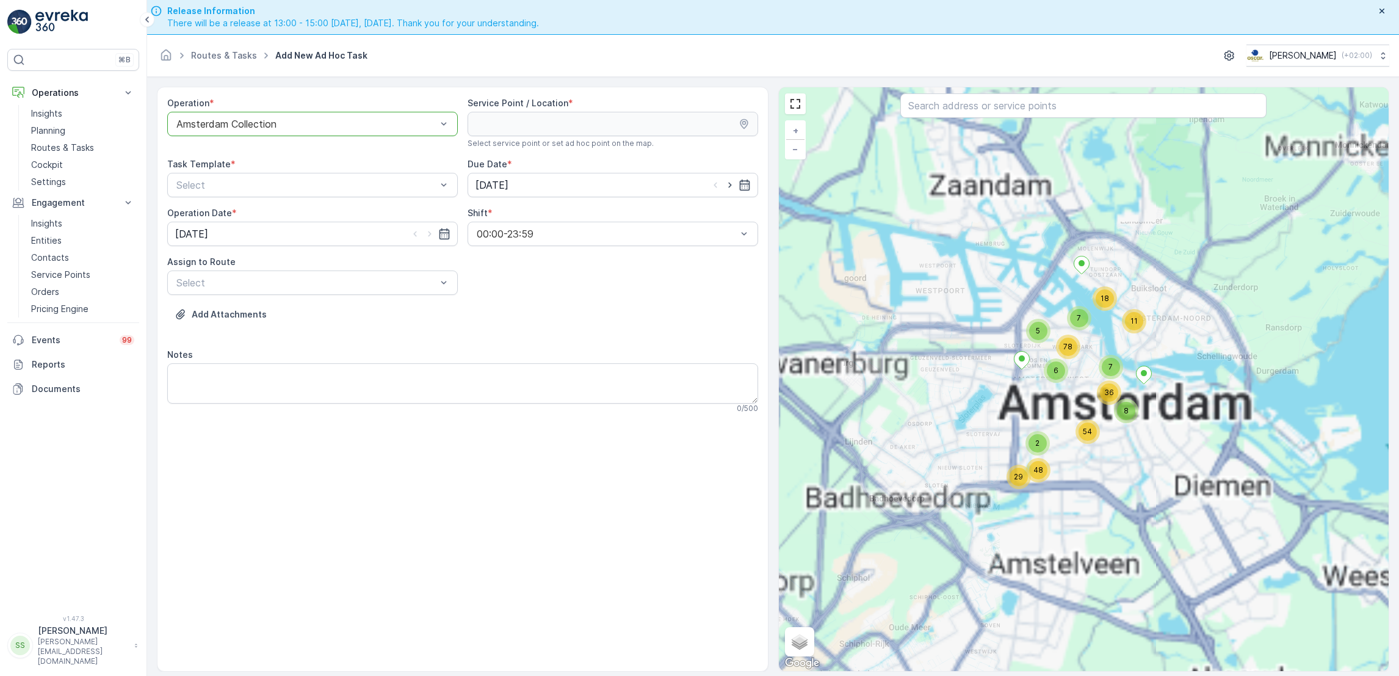
click at [942, 120] on div at bounding box center [1083, 106] width 366 height 27
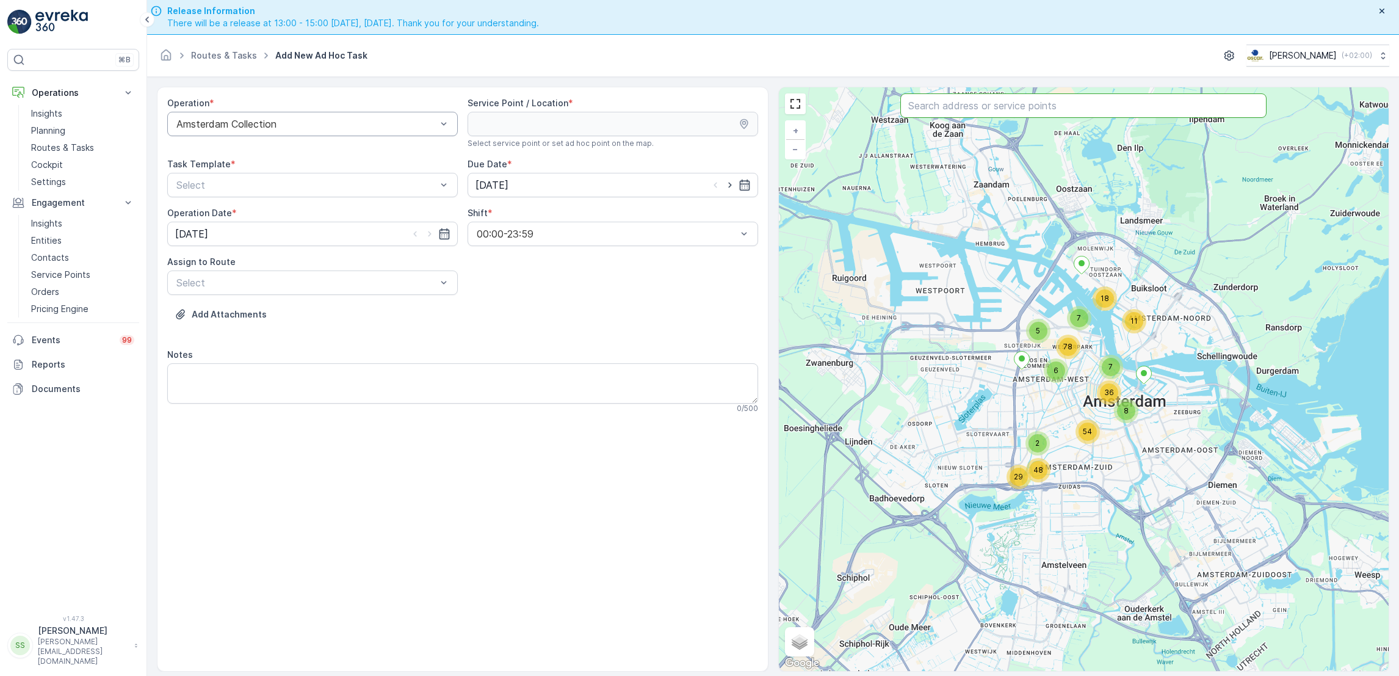
click at [943, 114] on input "text" at bounding box center [1083, 105] width 366 height 24
type input "karakter"
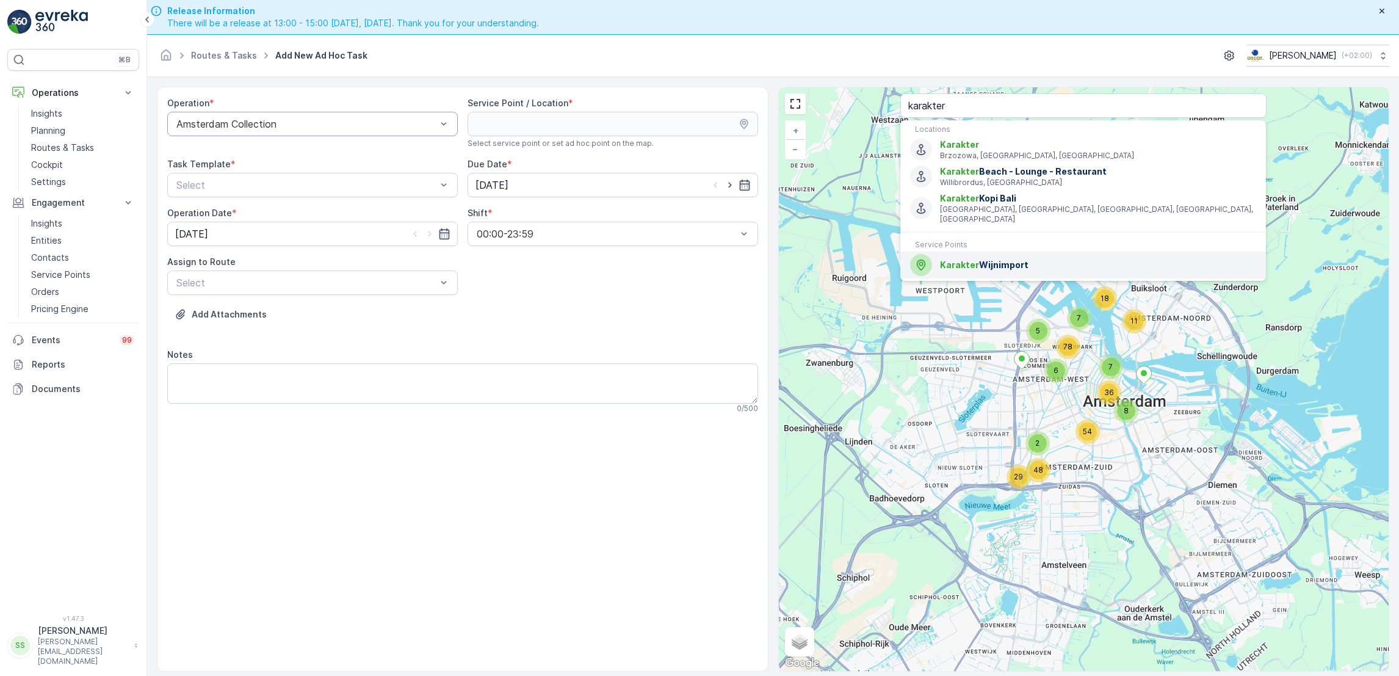
click at [958, 261] on div "Karakter Wijnimport" at bounding box center [1083, 265] width 346 height 22
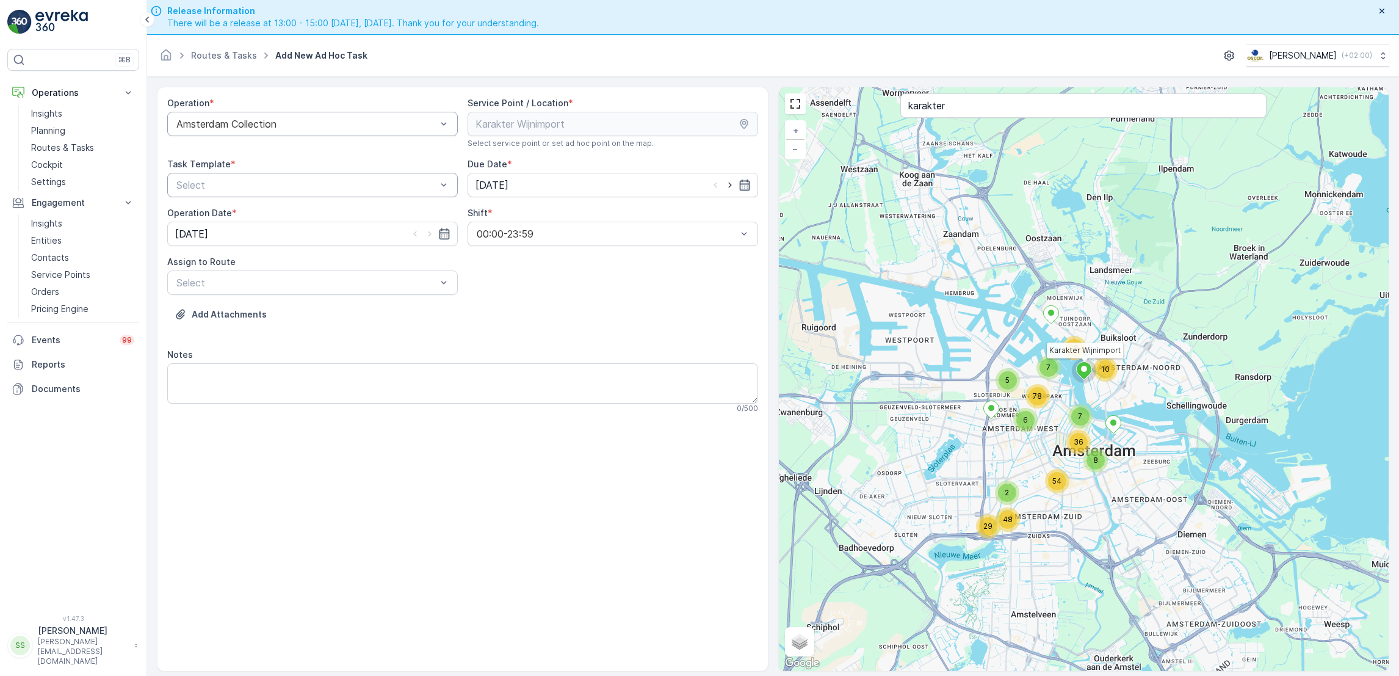
click at [383, 184] on div at bounding box center [306, 184] width 262 height 11
click at [308, 217] on span "Item Collection [PERSON_NAME]" at bounding box center [252, 214] width 154 height 11
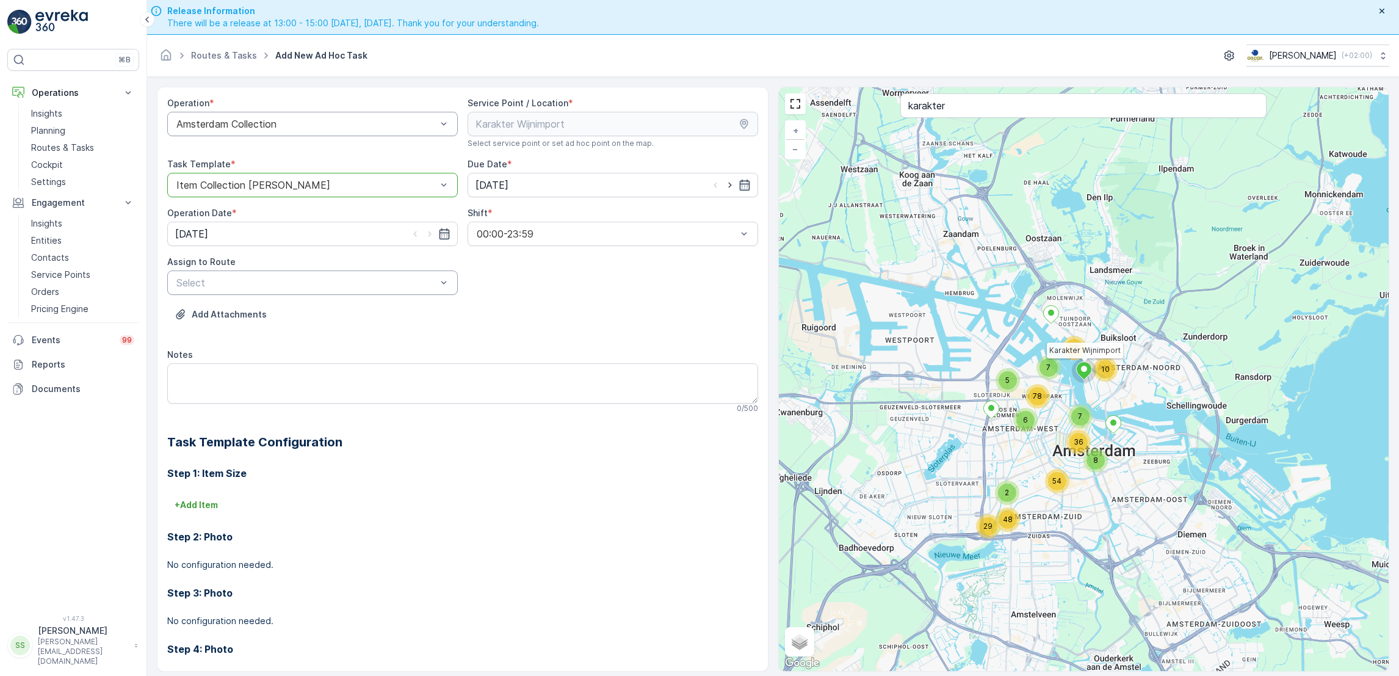
click at [392, 286] on div at bounding box center [306, 282] width 262 height 11
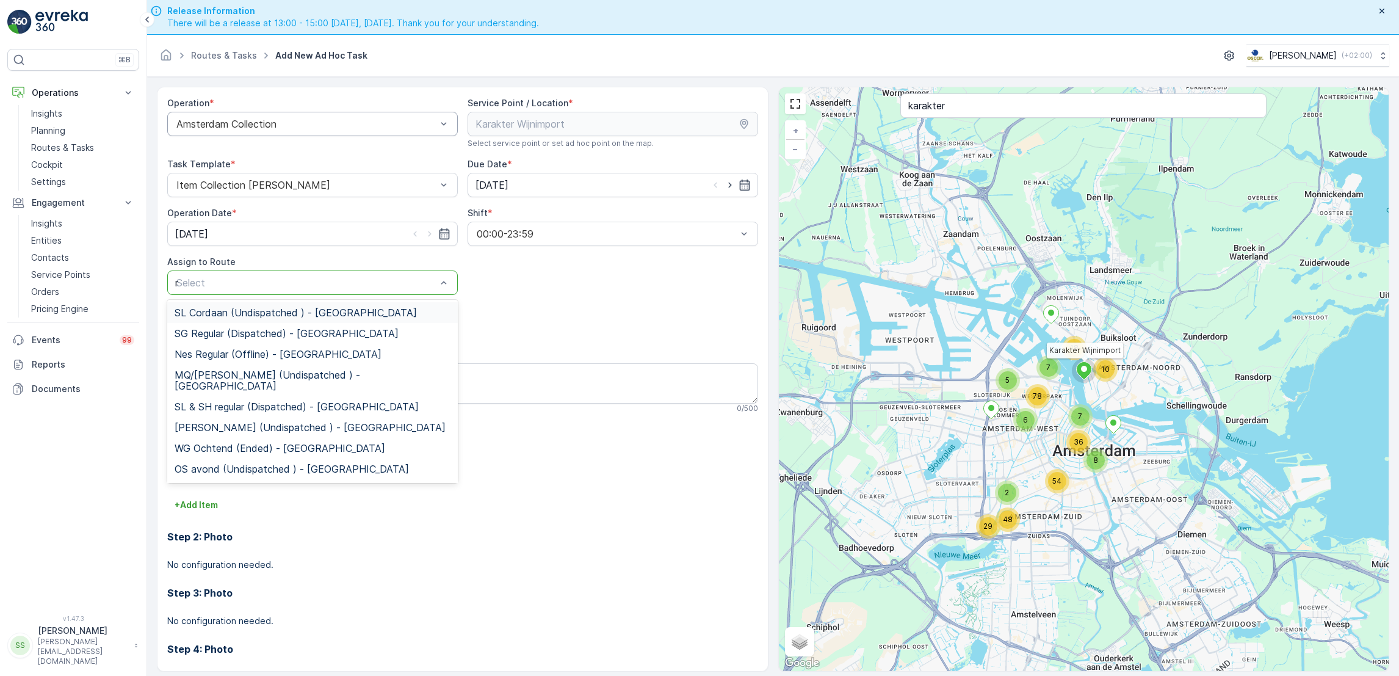
type input "ndsm"
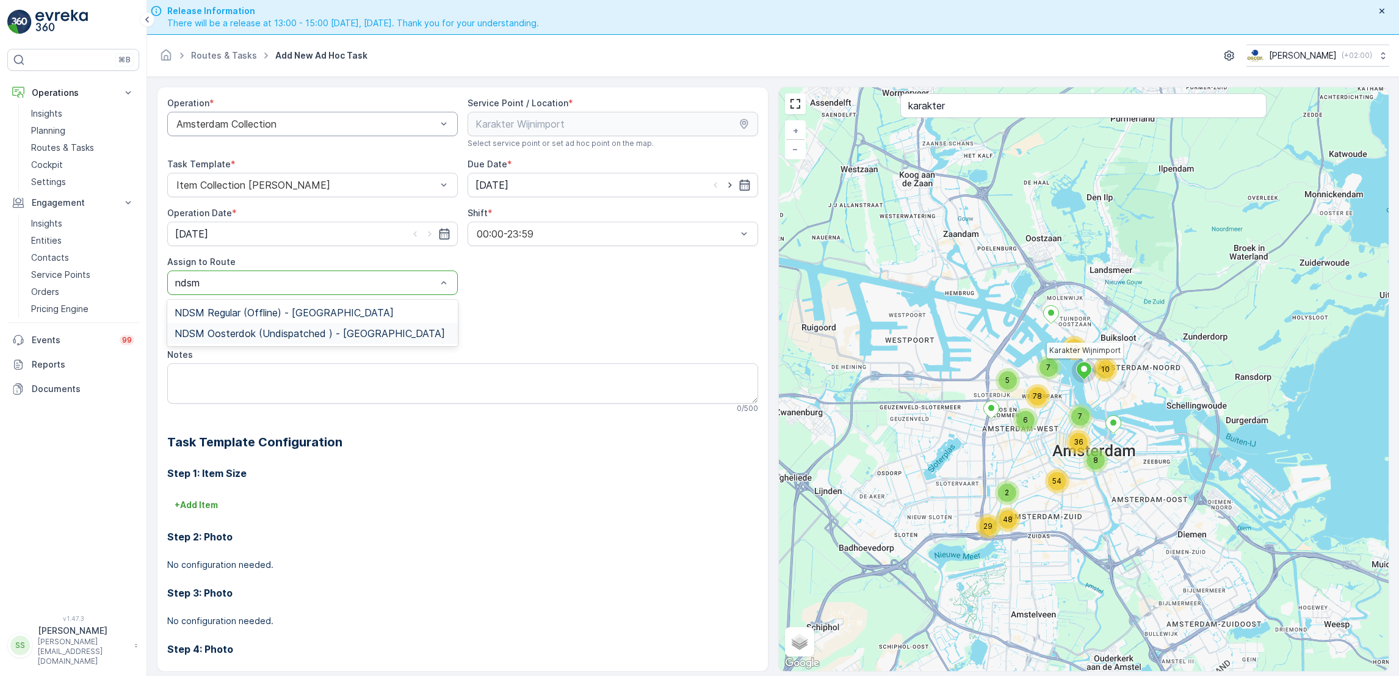
click at [316, 330] on span "NDSM Oosterdok (Undispatched ) - [GEOGRAPHIC_DATA]" at bounding box center [310, 333] width 270 height 11
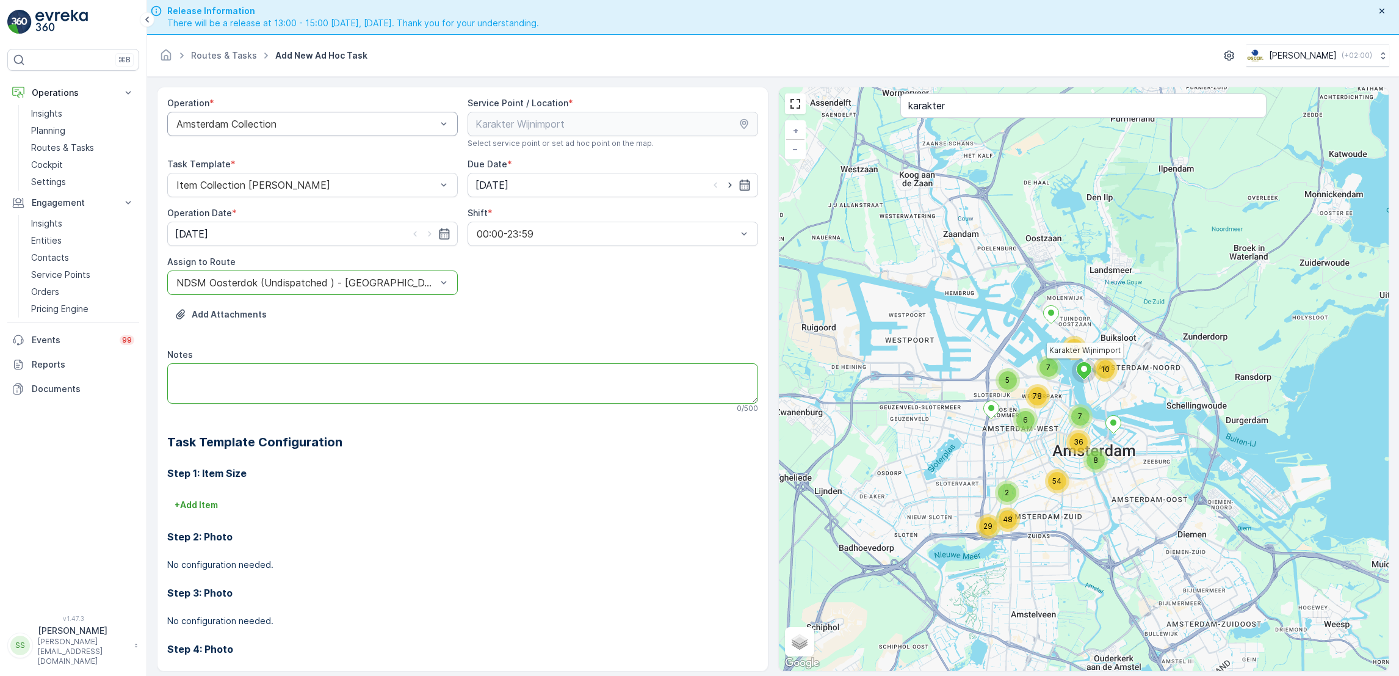
click at [283, 377] on textarea "Notes" at bounding box center [462, 383] width 591 height 40
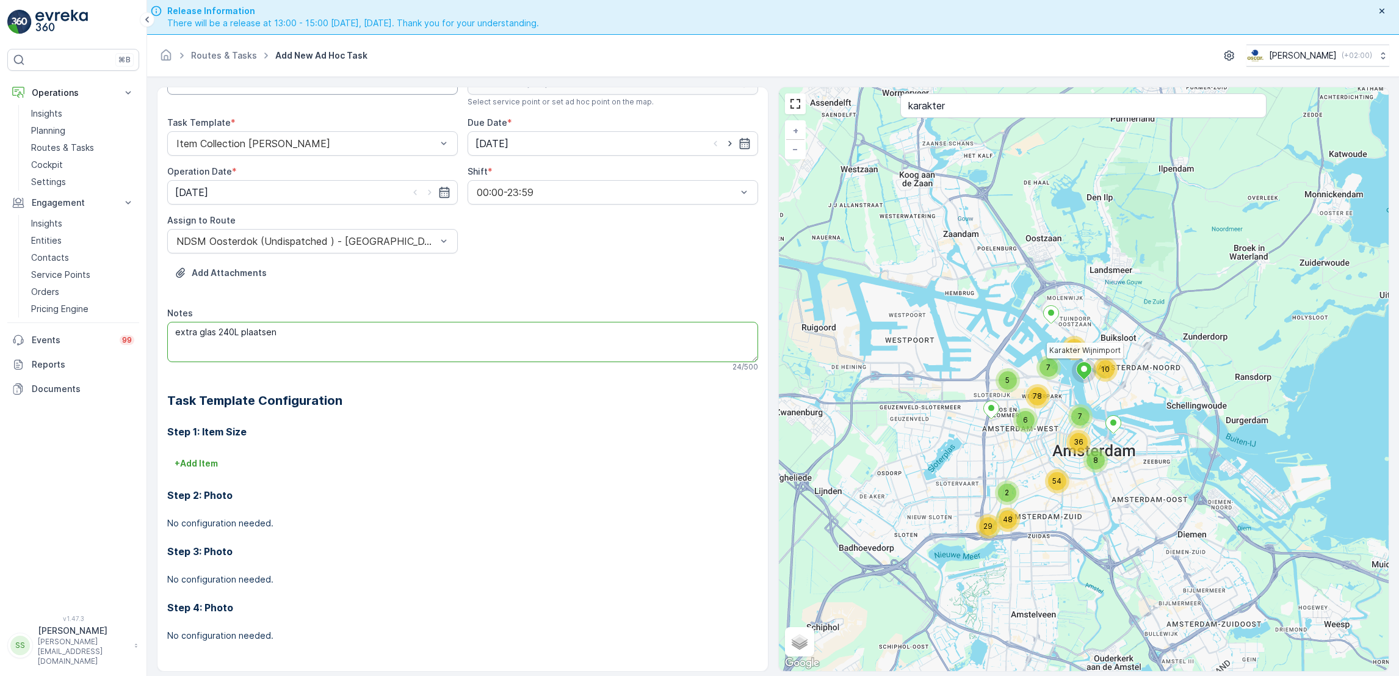
scroll to position [35, 0]
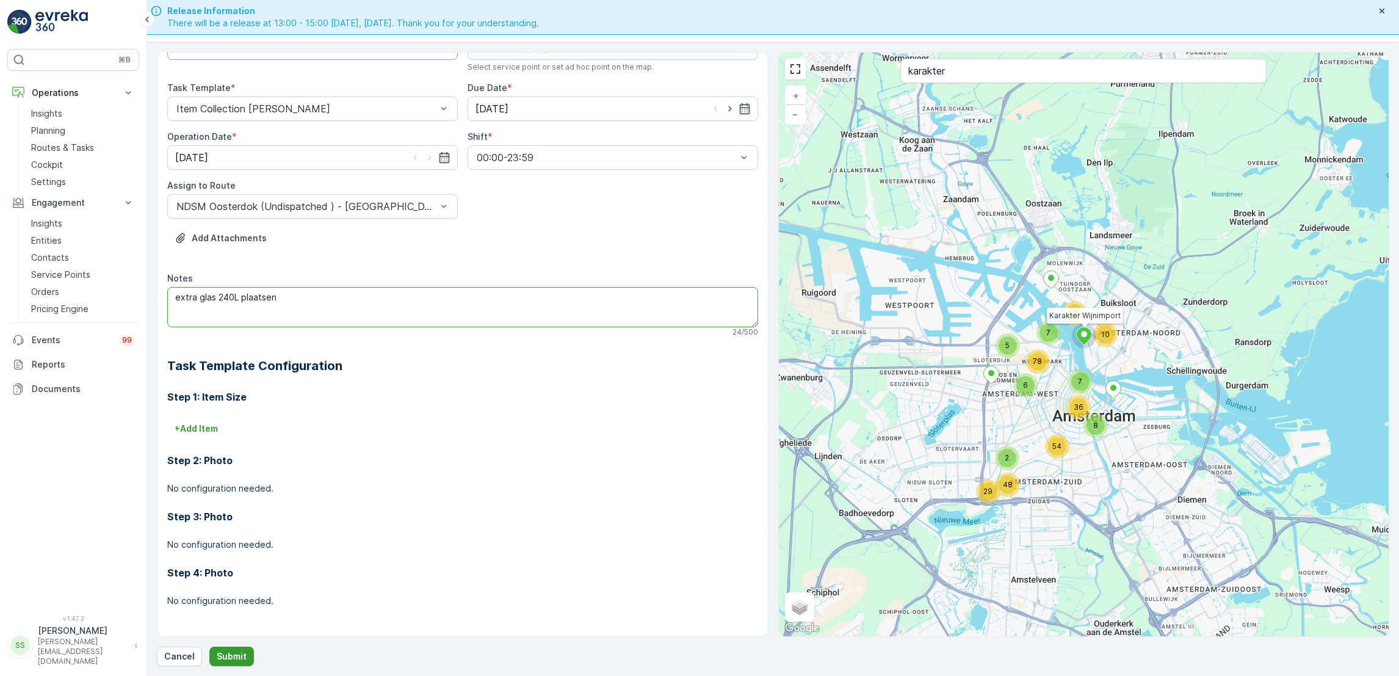
type textarea "extra glas 240L plaatsen"
click at [225, 656] on p "Submit" at bounding box center [232, 656] width 30 height 12
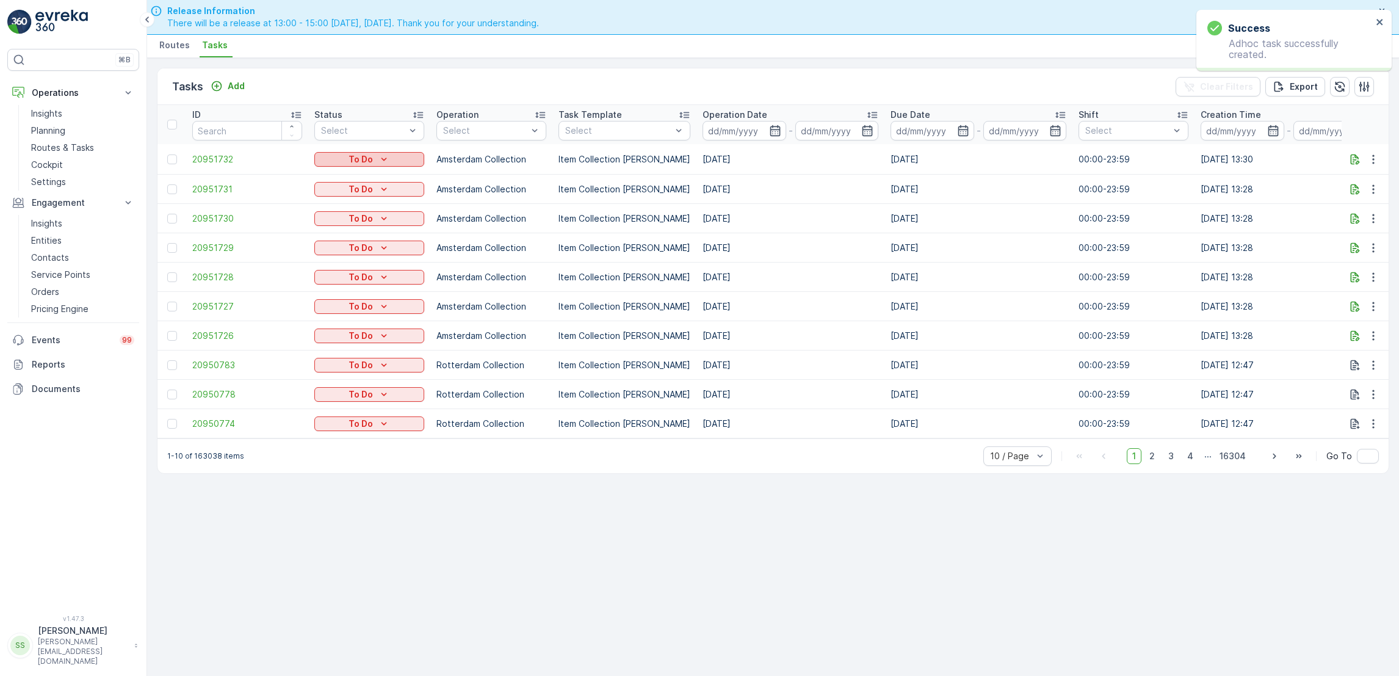
click at [402, 154] on div "To Do" at bounding box center [369, 159] width 100 height 12
click at [341, 173] on span "Let Op!" at bounding box center [337, 176] width 31 height 12
click at [74, 150] on p "Routes & Tasks" at bounding box center [62, 148] width 63 height 12
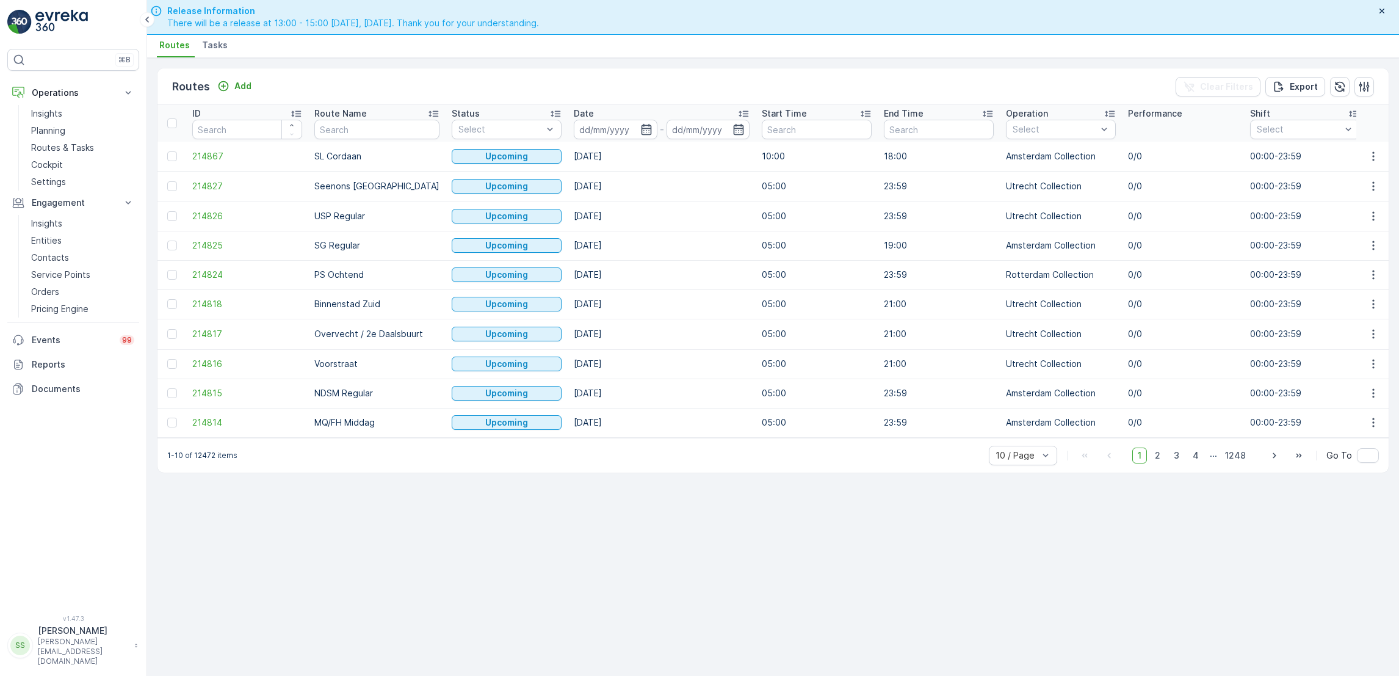
click at [206, 51] on span "Tasks" at bounding box center [215, 45] width 26 height 12
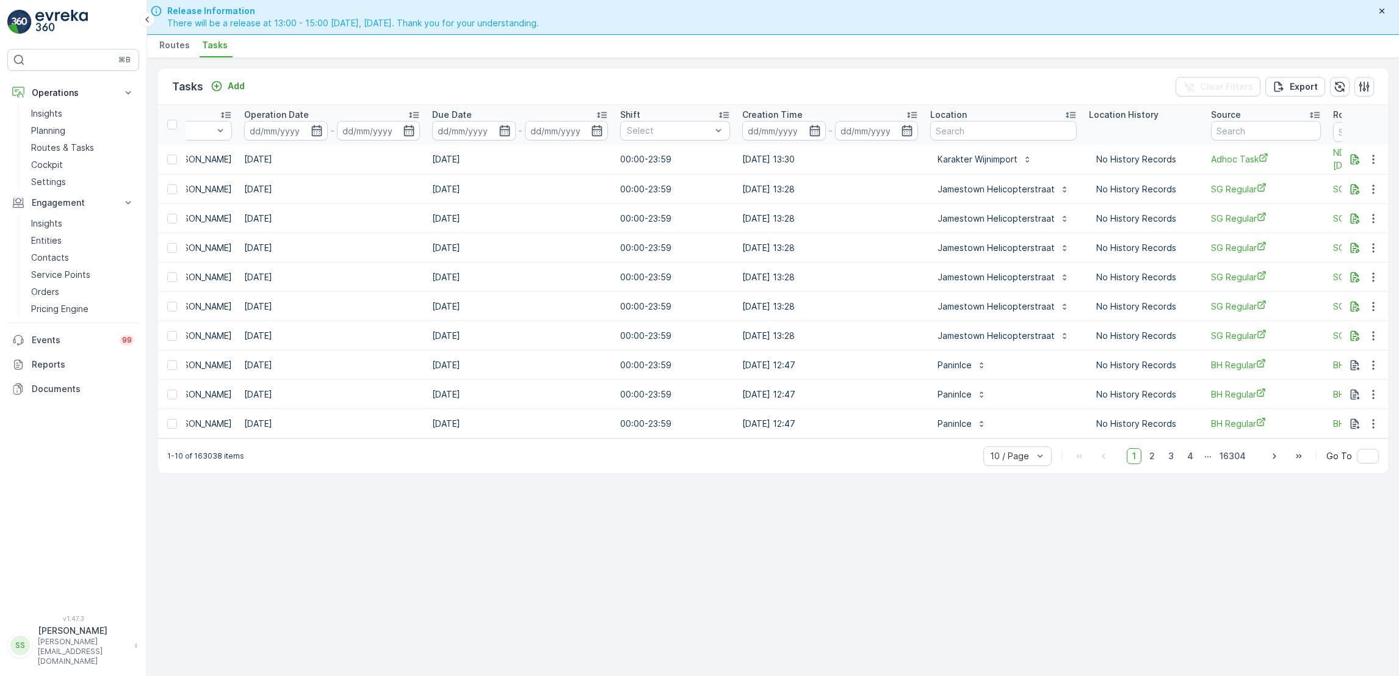
scroll to position [0, 674]
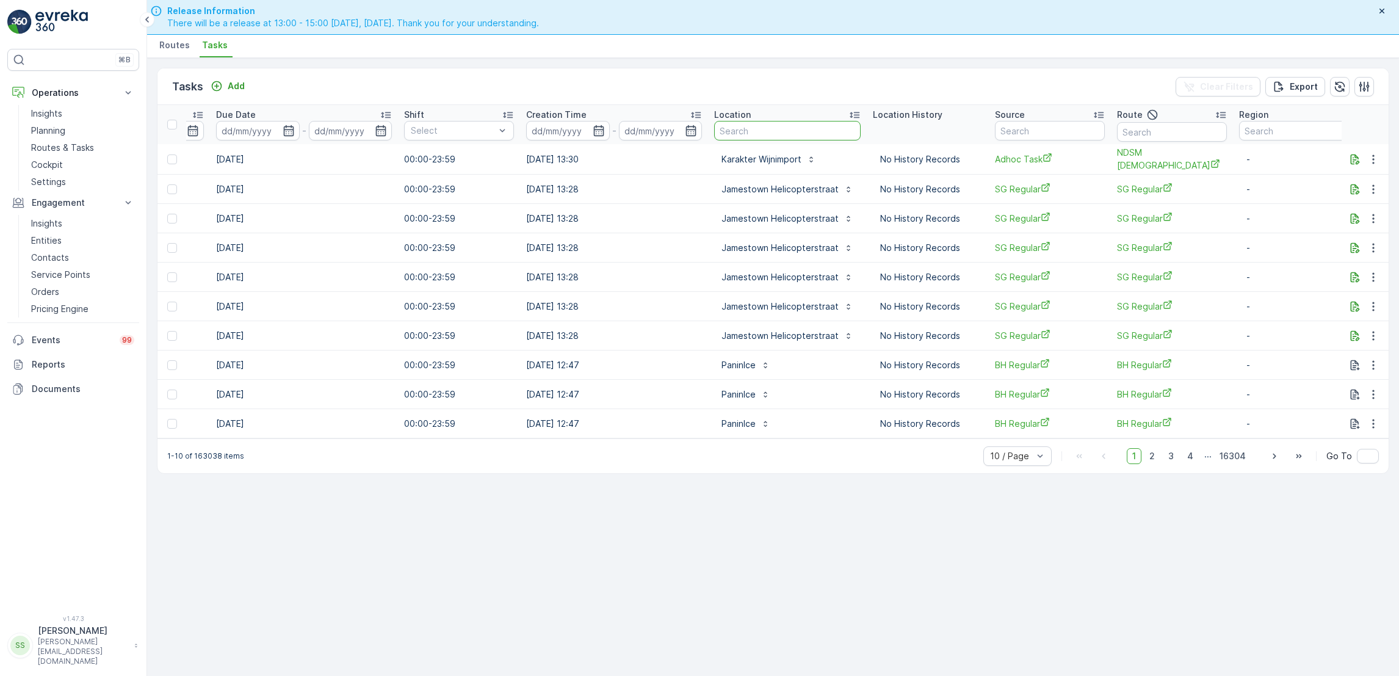
click at [764, 129] on input "text" at bounding box center [787, 131] width 146 height 20
type input "[GEOGRAPHIC_DATA]"
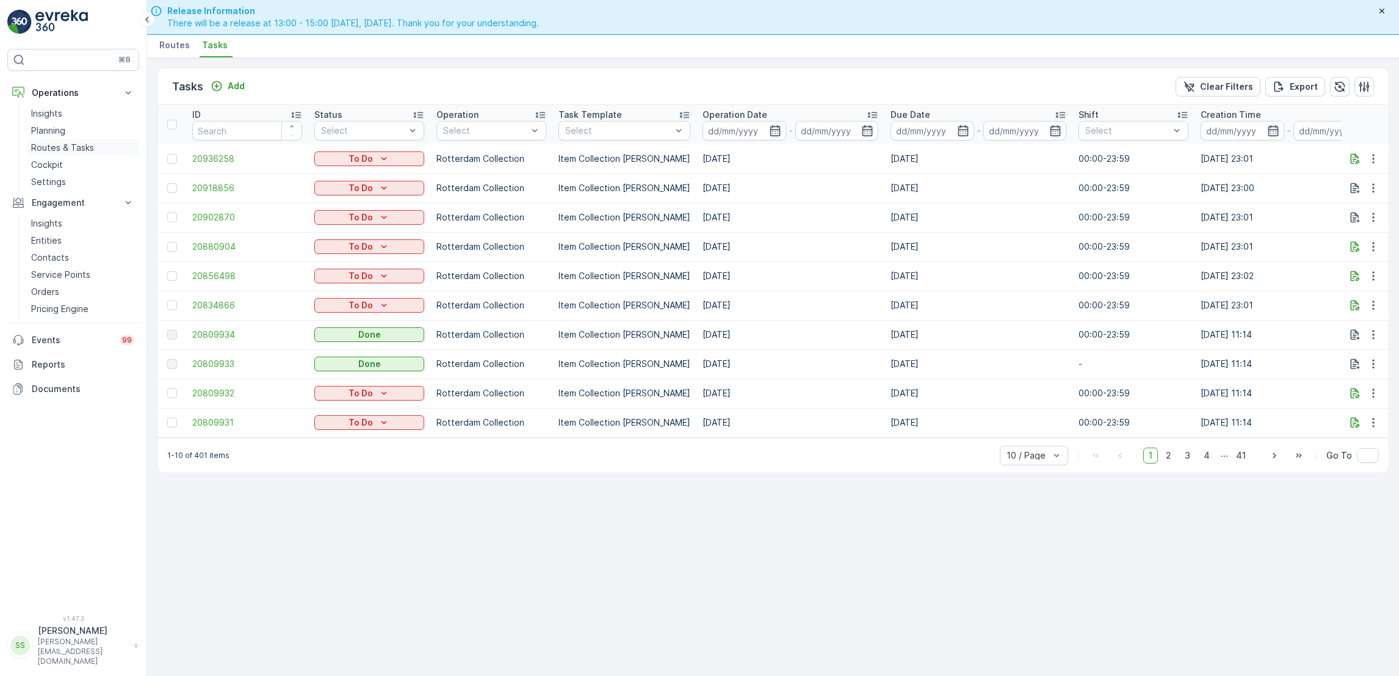
click at [80, 146] on p "Routes & Tasks" at bounding box center [62, 148] width 63 height 12
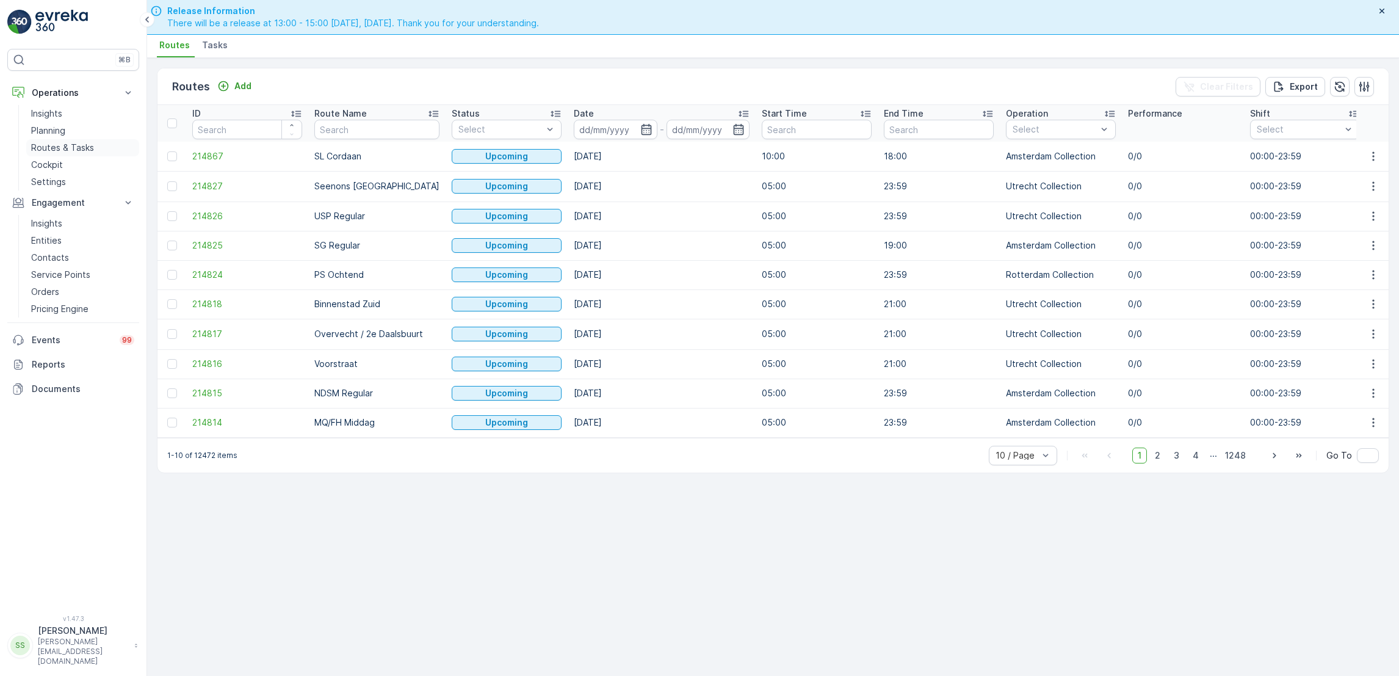
click at [82, 145] on p "Routes & Tasks" at bounding box center [62, 148] width 63 height 12
click at [231, 80] on div "Add" at bounding box center [234, 86] width 34 height 12
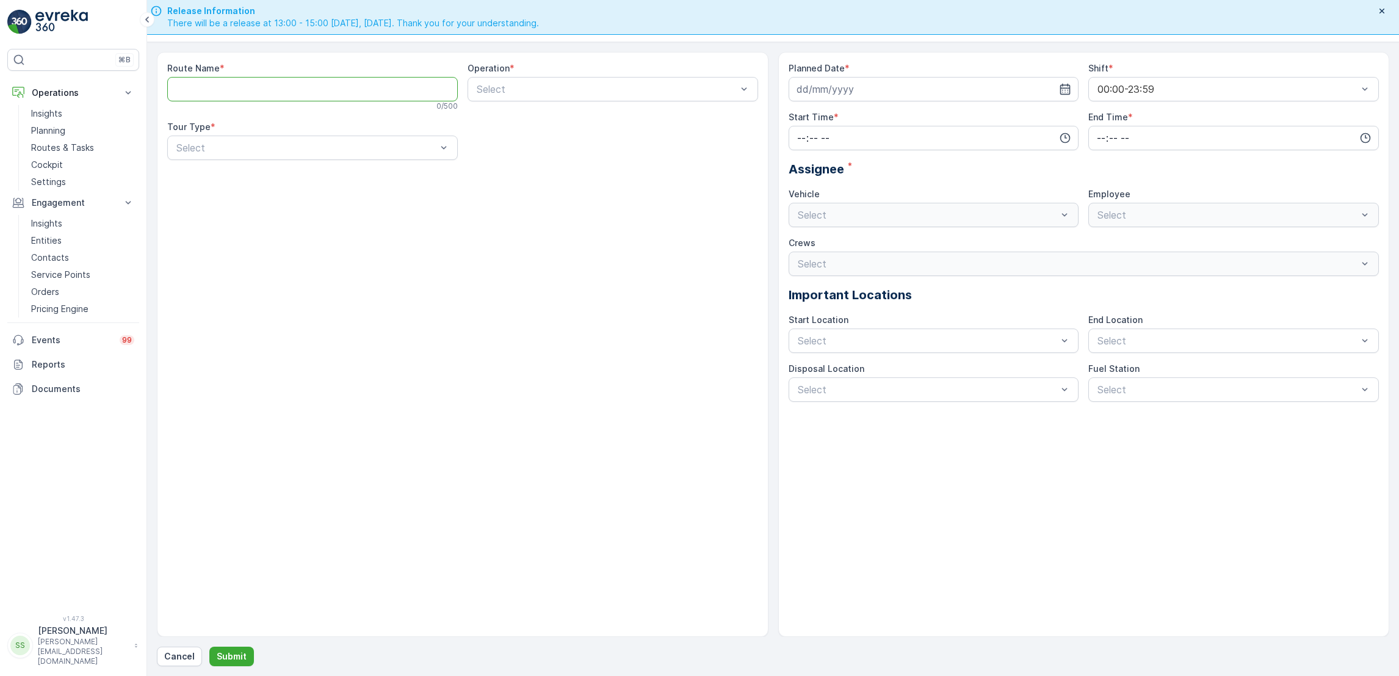
click at [240, 88] on Name "Route Name" at bounding box center [312, 89] width 291 height 24
click at [67, 139] on link "Planning" at bounding box center [82, 130] width 113 height 17
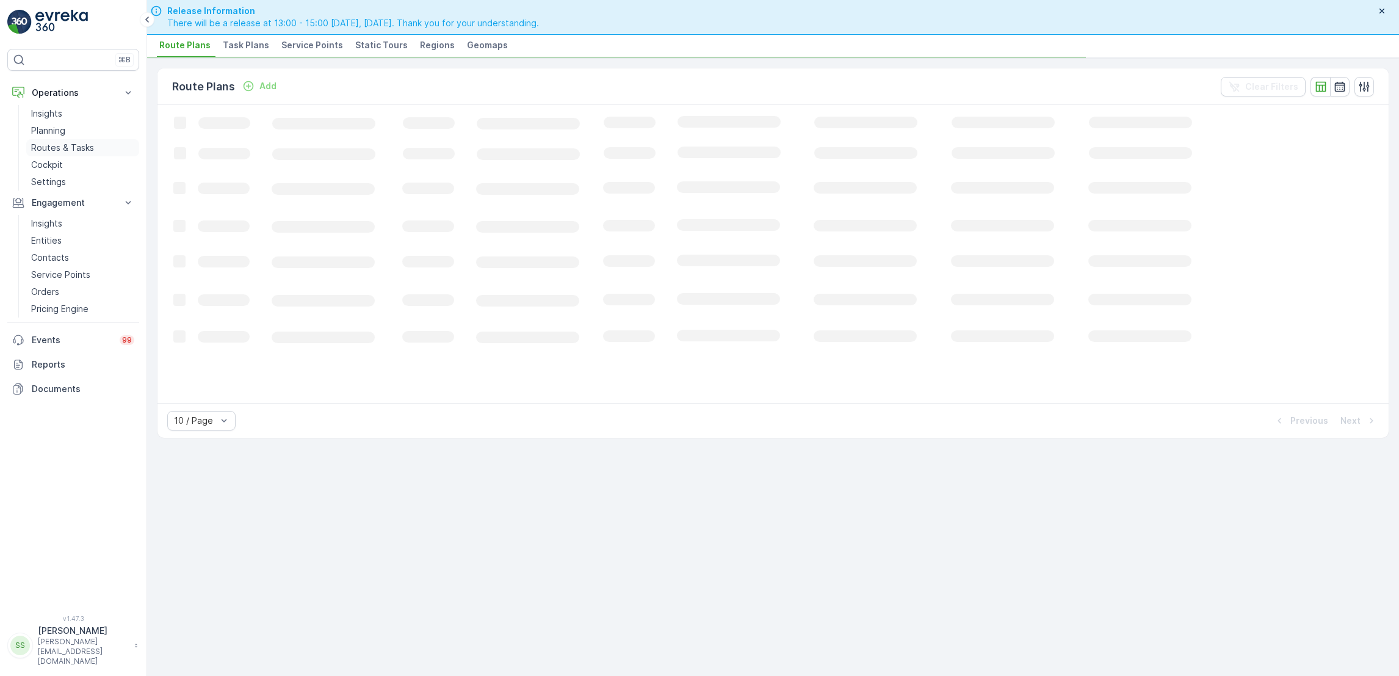
click at [68, 147] on p "Routes & Tasks" at bounding box center [62, 148] width 63 height 12
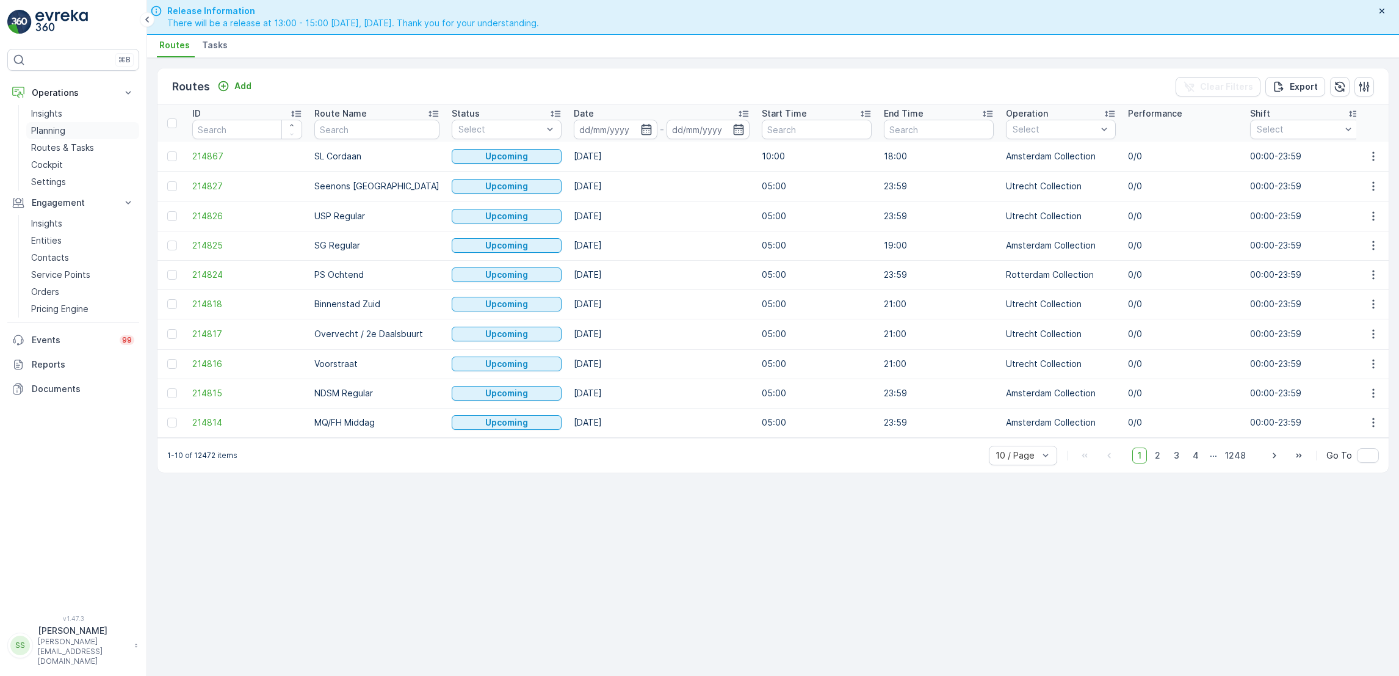
click at [54, 132] on p "Planning" at bounding box center [48, 131] width 34 height 12
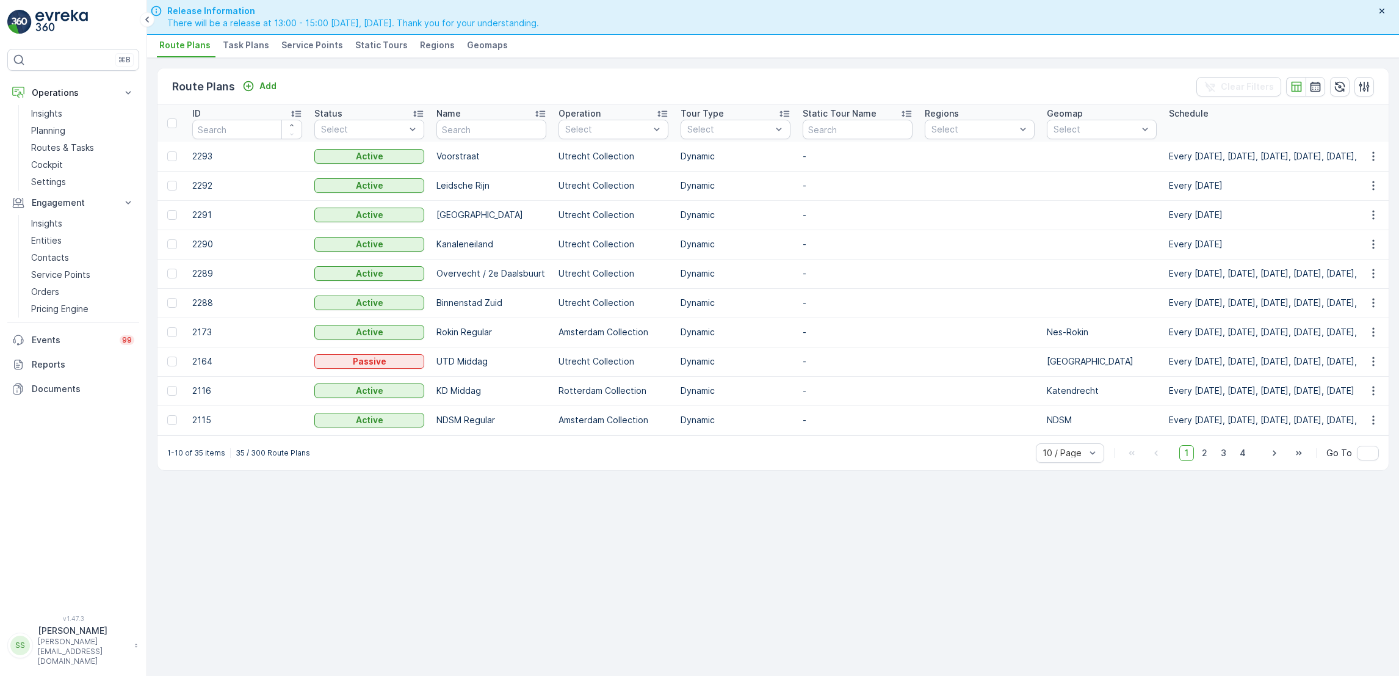
click at [252, 42] on span "Task Plans" at bounding box center [246, 45] width 46 height 12
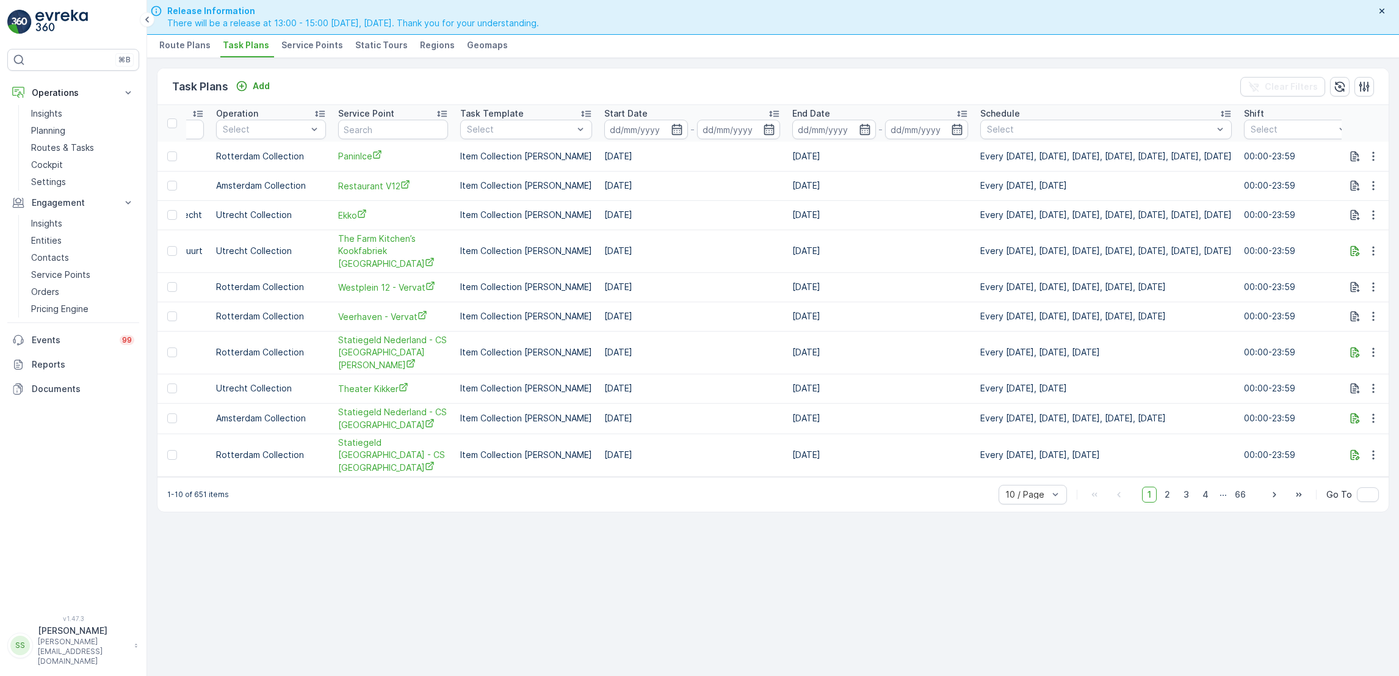
scroll to position [0, 343]
click at [433, 125] on input "text" at bounding box center [393, 130] width 110 height 20
type input "[GEOGRAPHIC_DATA]"
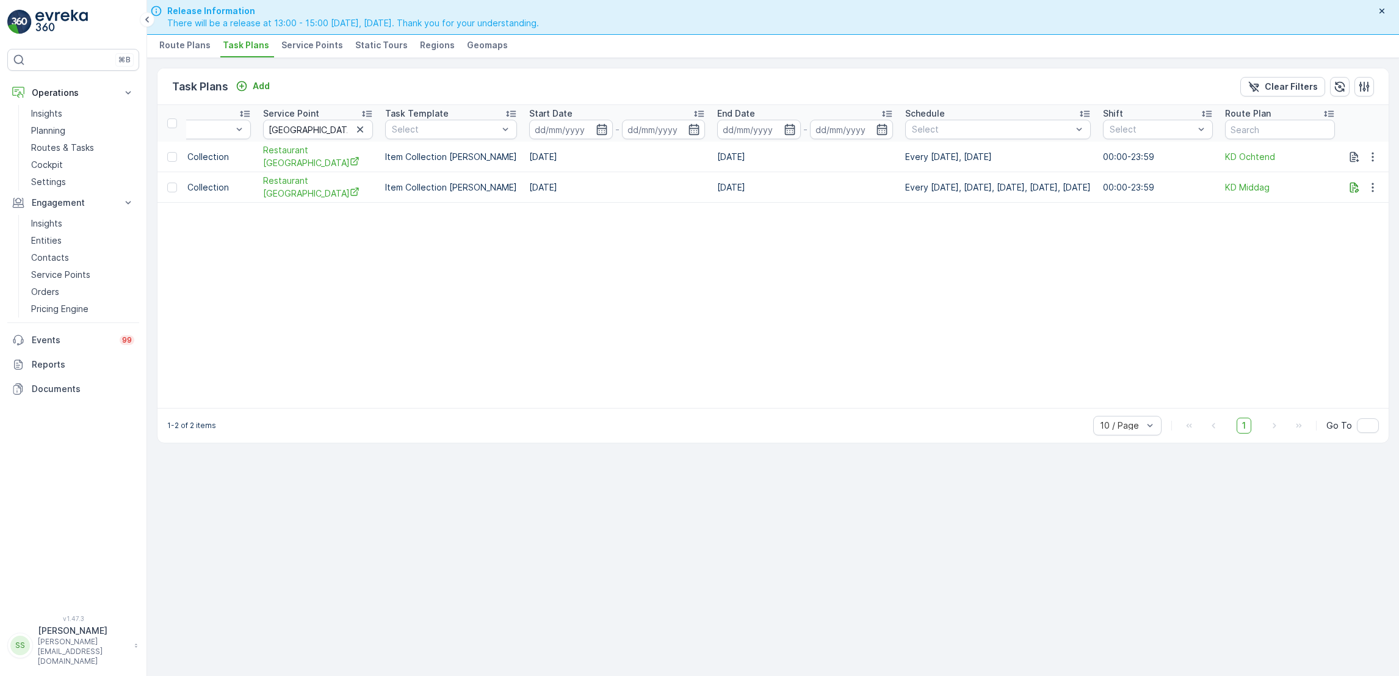
scroll to position [0, 441]
click at [263, 184] on span "Restaurant [GEOGRAPHIC_DATA]" at bounding box center [318, 187] width 110 height 25
click at [1354, 184] on icon "button" at bounding box center [1354, 187] width 12 height 12
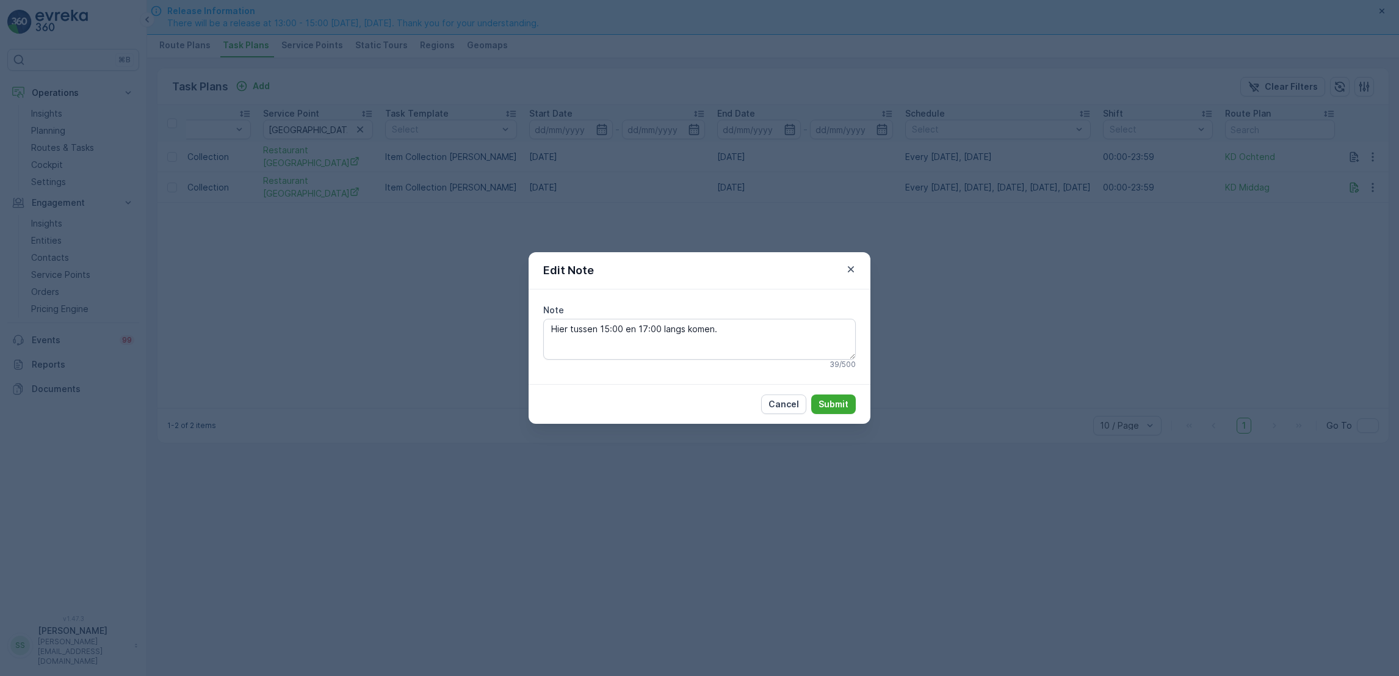
click at [1000, 292] on div "Edit Note Note Hier tussen 15:00 en 17:00 langs komen. 39 / 500 Cancel Submit" at bounding box center [699, 338] width 1399 height 676
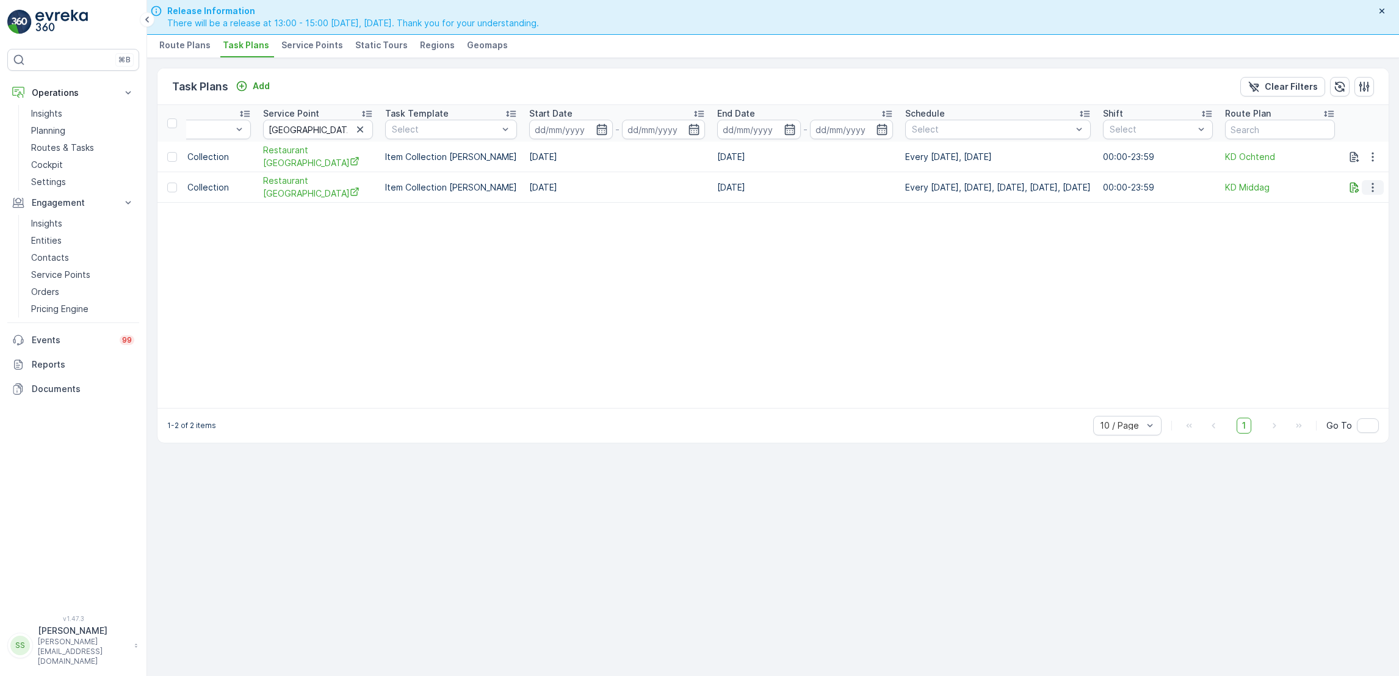
click at [1371, 187] on icon "button" at bounding box center [1373, 187] width 12 height 12
click at [1347, 220] on span "Edit Task Plan" at bounding box center [1351, 220] width 57 height 12
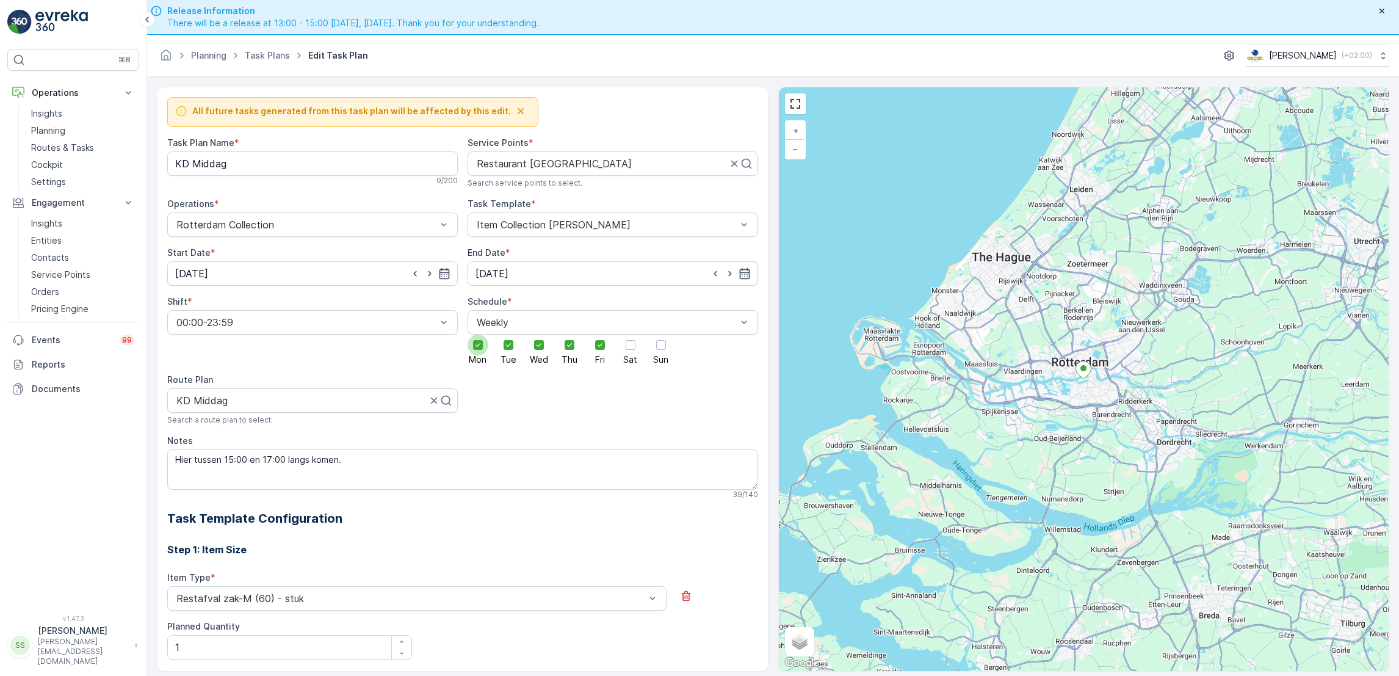
click at [474, 348] on icon at bounding box center [478, 345] width 9 height 9
click at [478, 334] on input "Mon" at bounding box center [478, 334] width 0 height 0
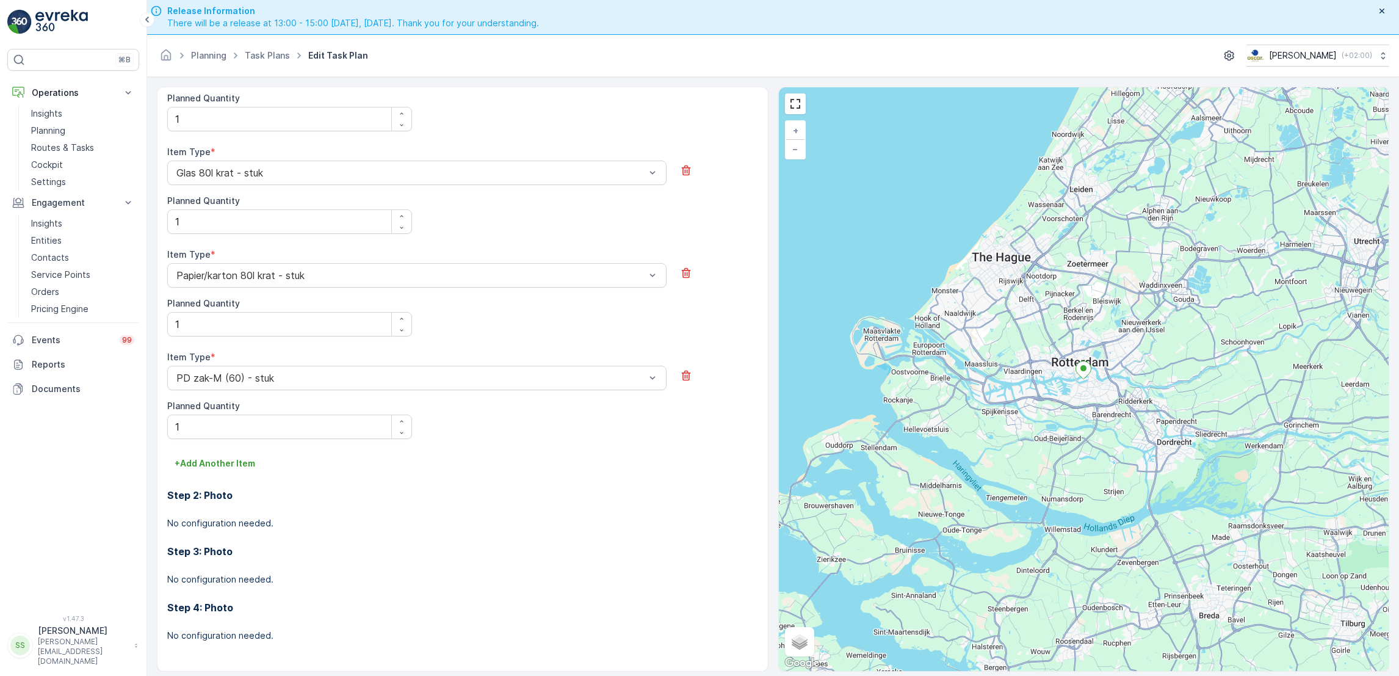
scroll to position [35, 0]
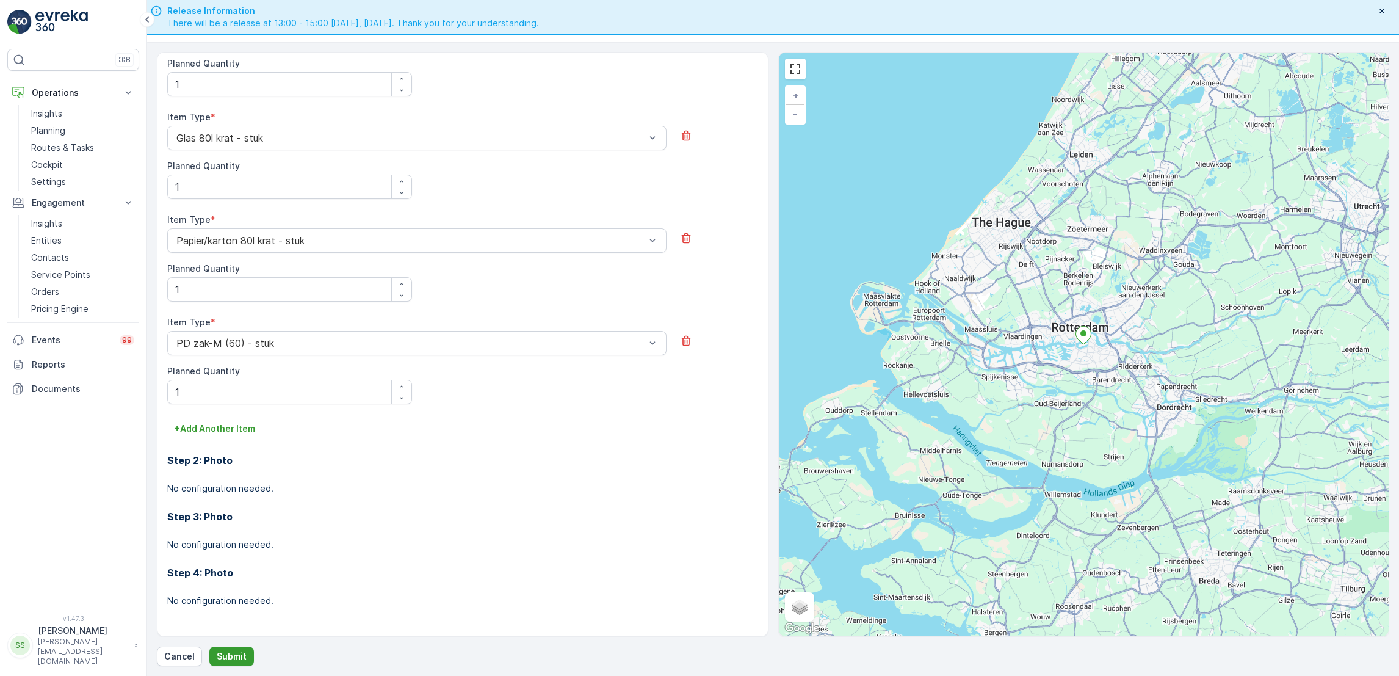
click at [224, 654] on p "Submit" at bounding box center [232, 656] width 30 height 12
